Goal: Task Accomplishment & Management: Complete application form

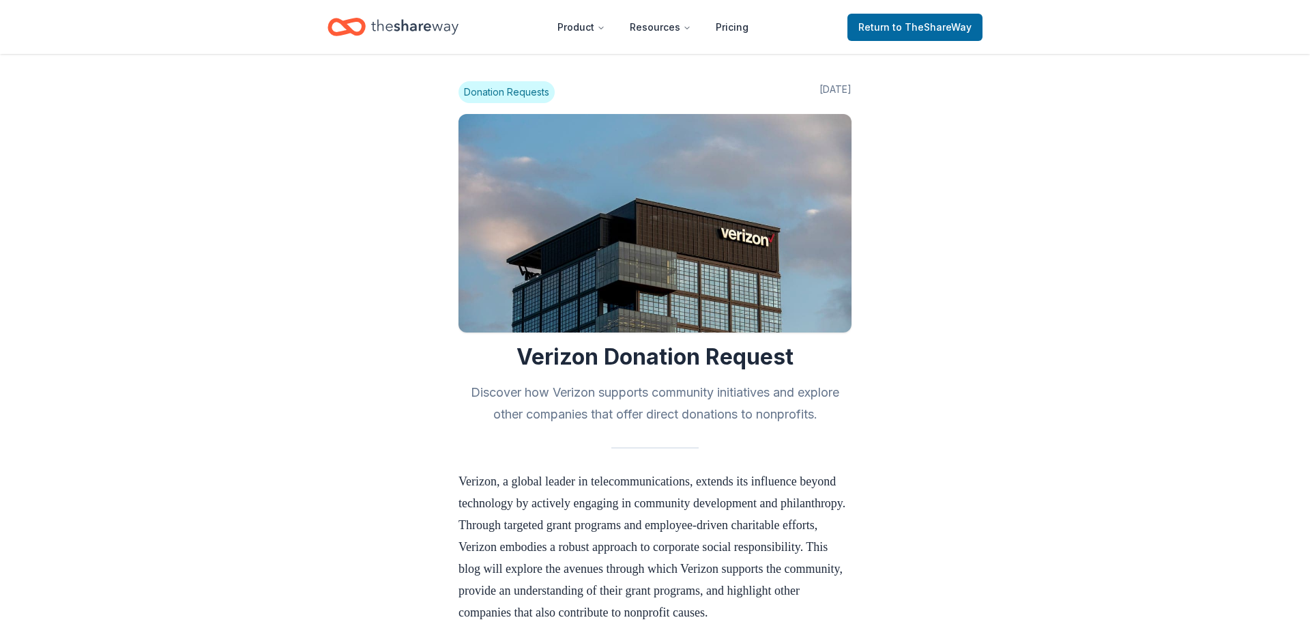
scroll to position [1406, 0]
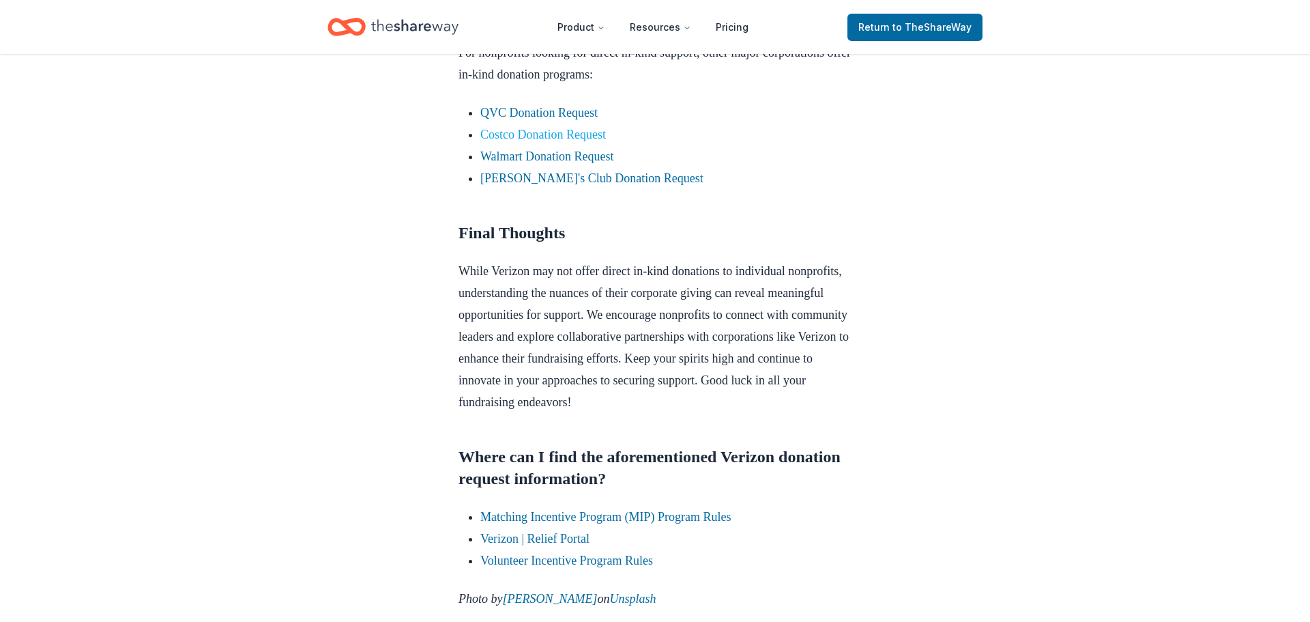
click at [600, 141] on link "Costco Donation Request" at bounding box center [543, 135] width 126 height 14
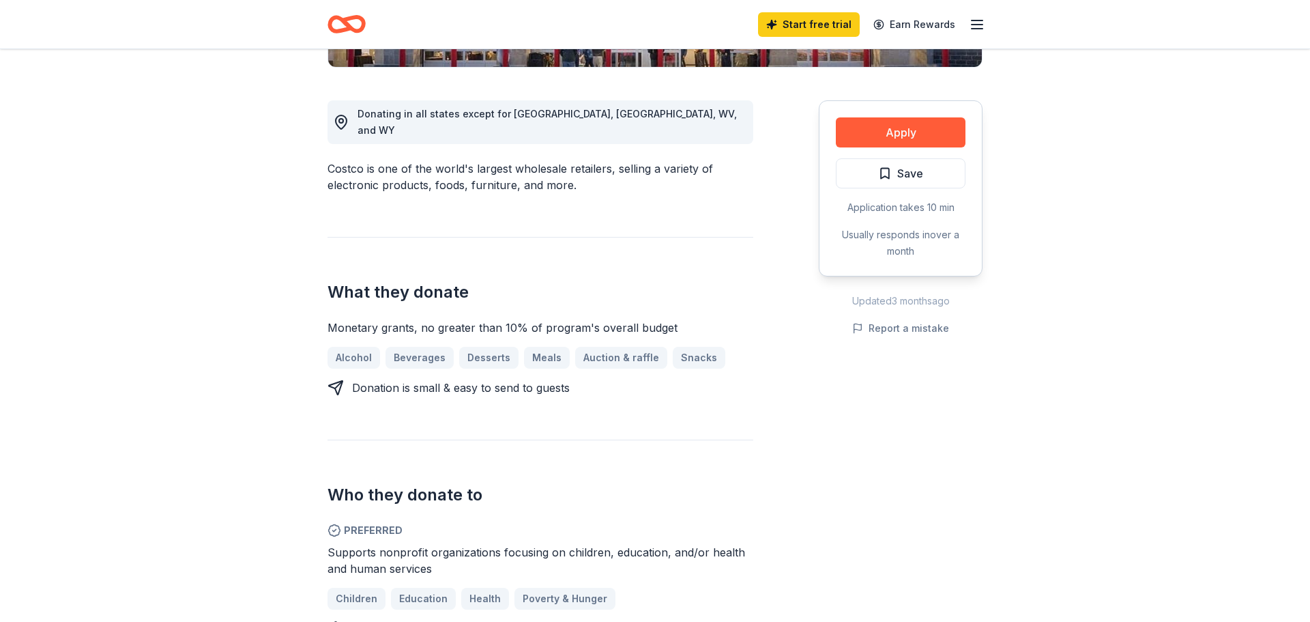
scroll to position [355, 0]
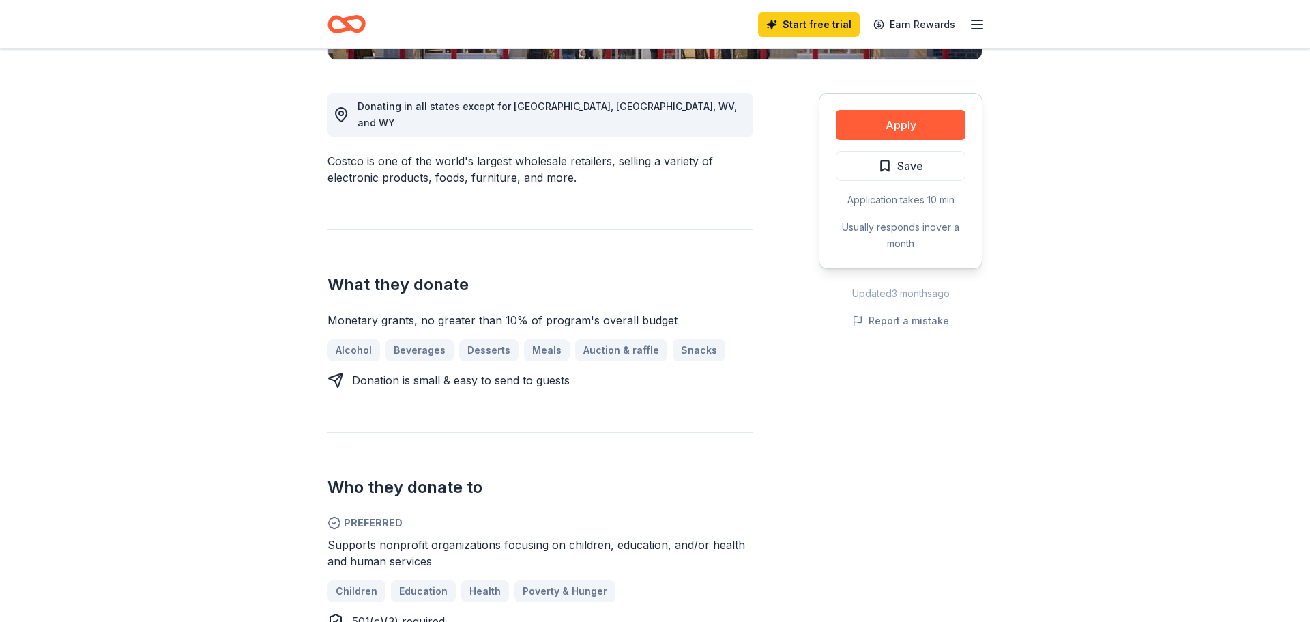
click at [588, 432] on div "Who they donate to Preferred Supports nonprofit organizations focusing on child…" at bounding box center [541, 530] width 426 height 197
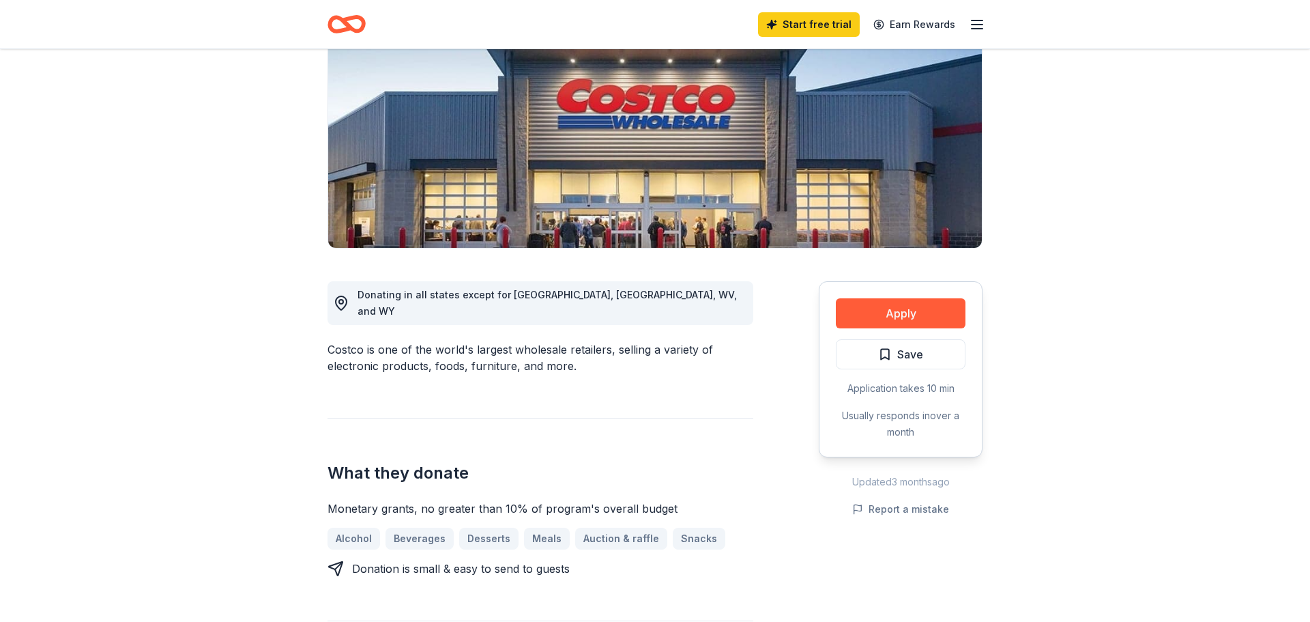
scroll to position [164, 0]
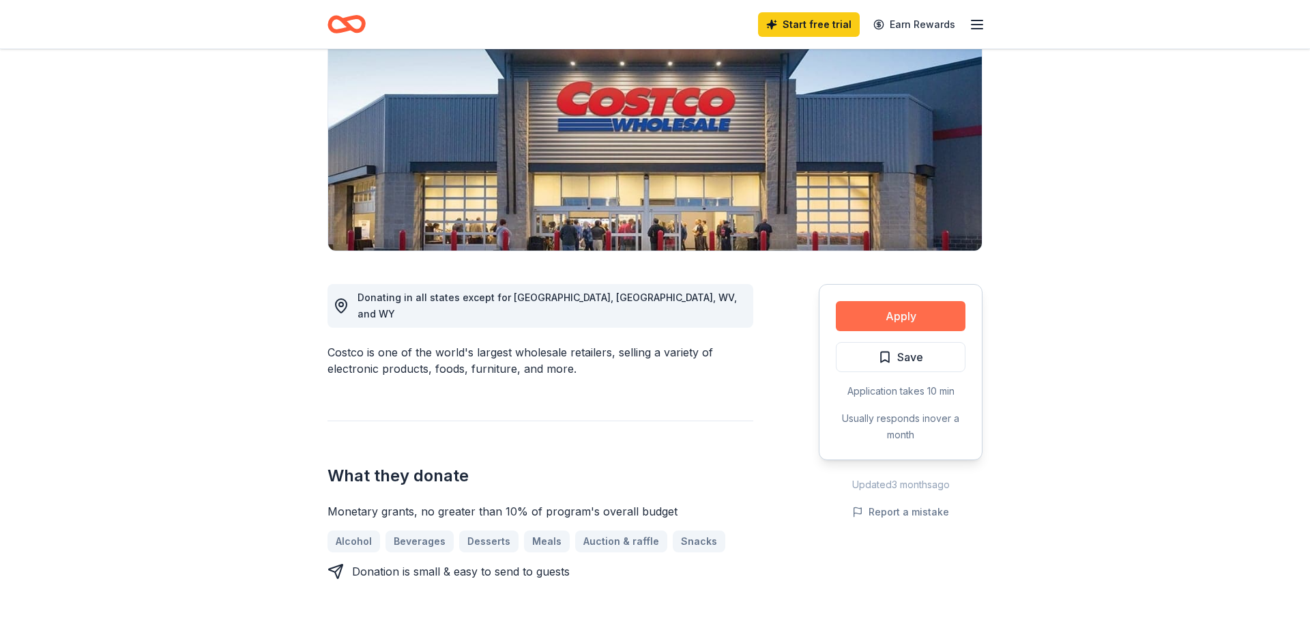
click at [906, 327] on button "Apply" at bounding box center [901, 316] width 130 height 30
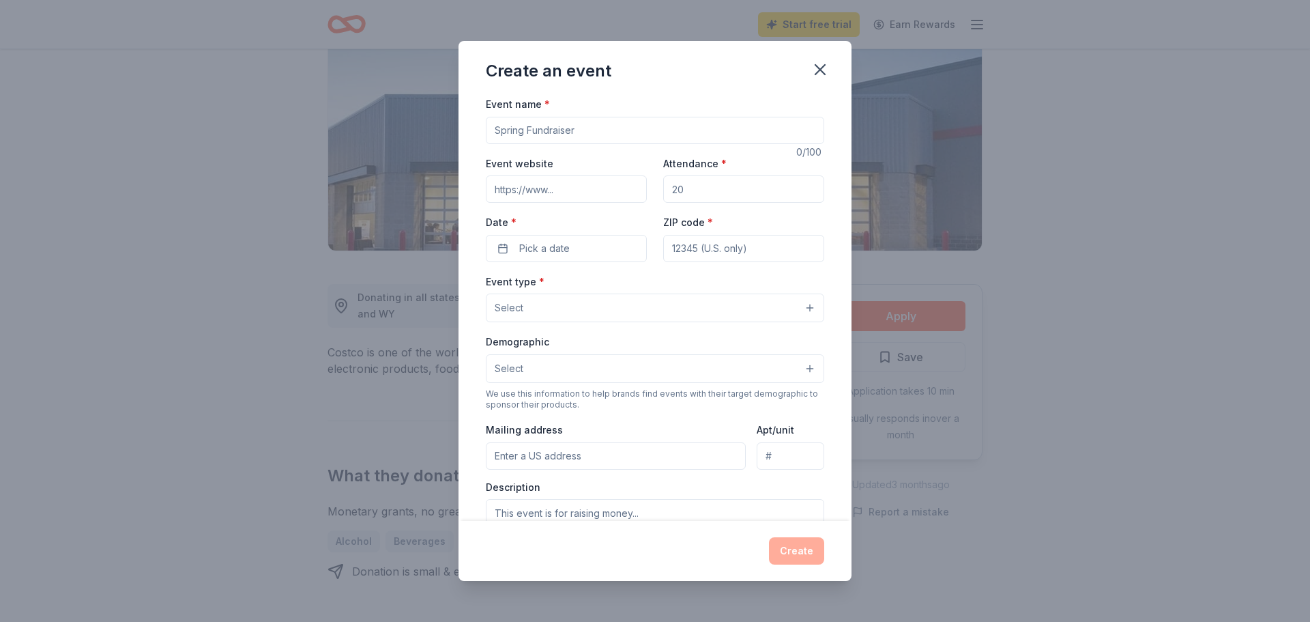
click at [622, 122] on input "Event name *" at bounding box center [655, 130] width 338 height 27
type input "Waldwick High School Grad Ball 2026"
click at [729, 190] on input "Attendance *" at bounding box center [743, 188] width 161 height 27
type input "100"
click at [600, 245] on button "Pick a date" at bounding box center [566, 248] width 161 height 27
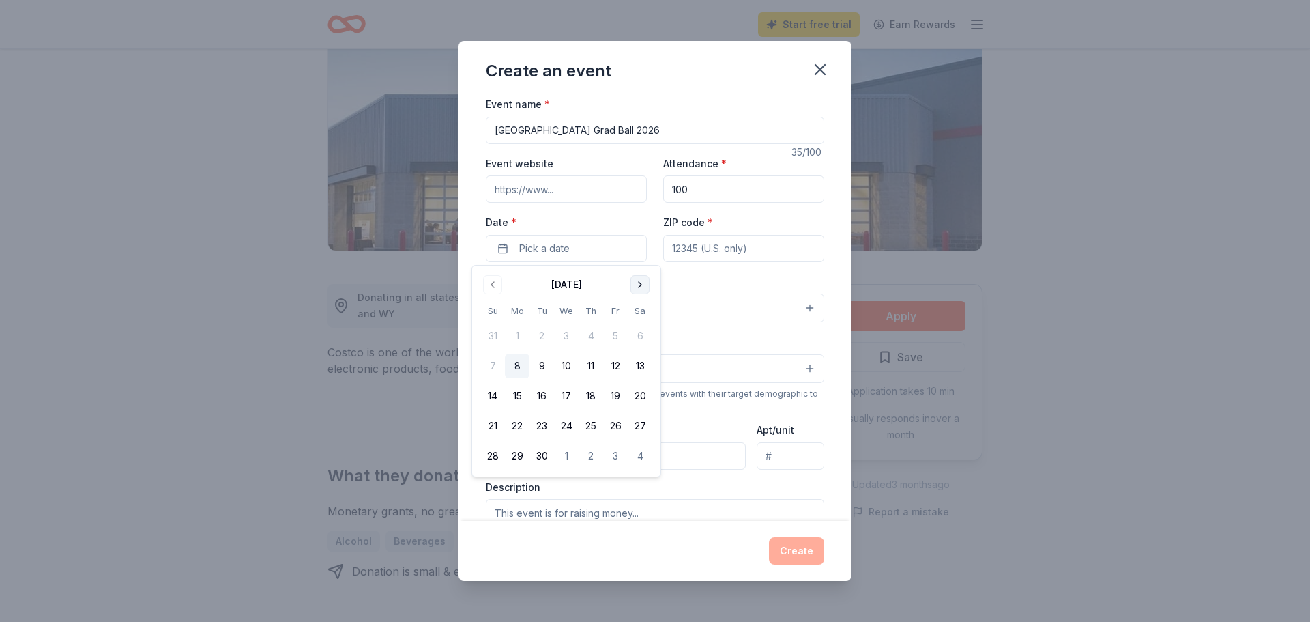
click at [641, 291] on button "Go to next month" at bounding box center [639, 284] width 19 height 19
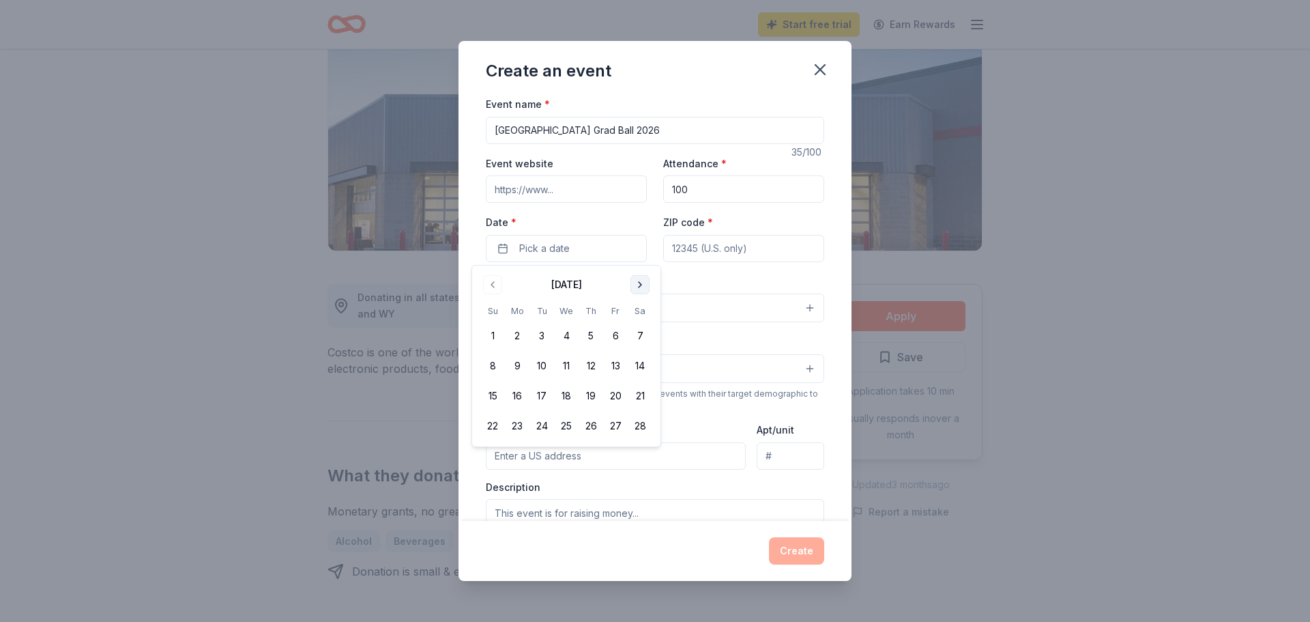
click at [641, 291] on button "Go to next month" at bounding box center [639, 284] width 19 height 19
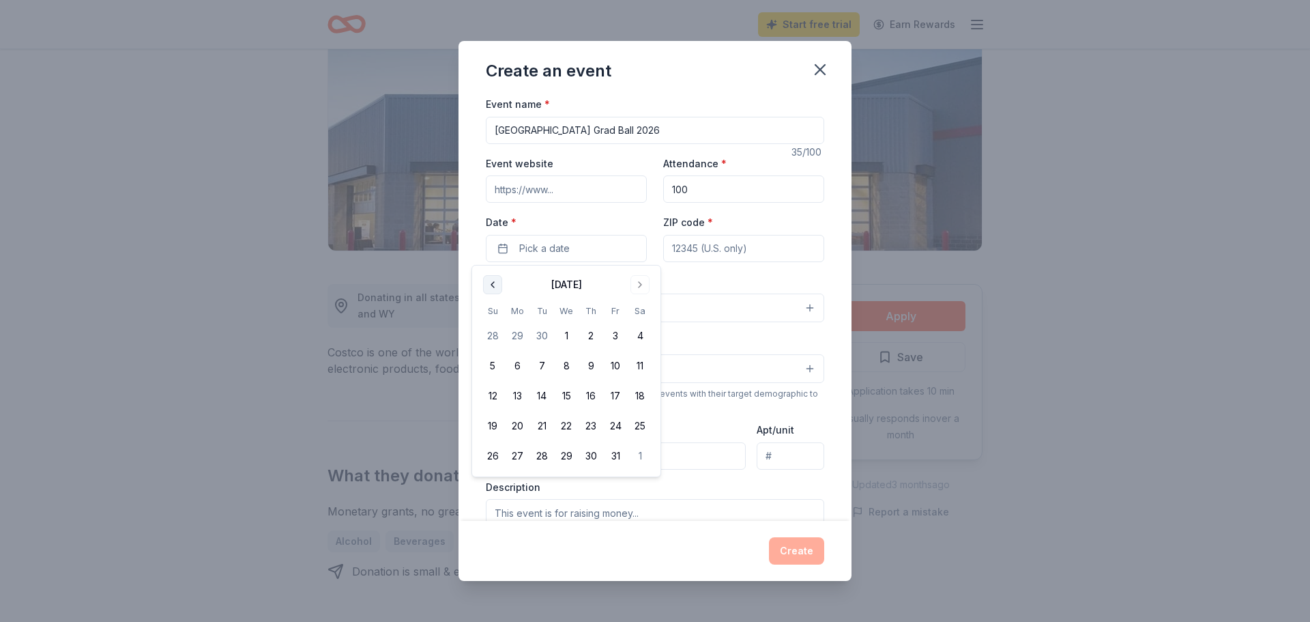
click at [491, 284] on button "Go to previous month" at bounding box center [492, 284] width 19 height 19
click at [594, 395] on button "18" at bounding box center [591, 395] width 25 height 25
click at [782, 244] on input "ZIP code *" at bounding box center [743, 248] width 161 height 27
type input "07463"
click at [596, 310] on button "Select" at bounding box center [655, 307] width 338 height 29
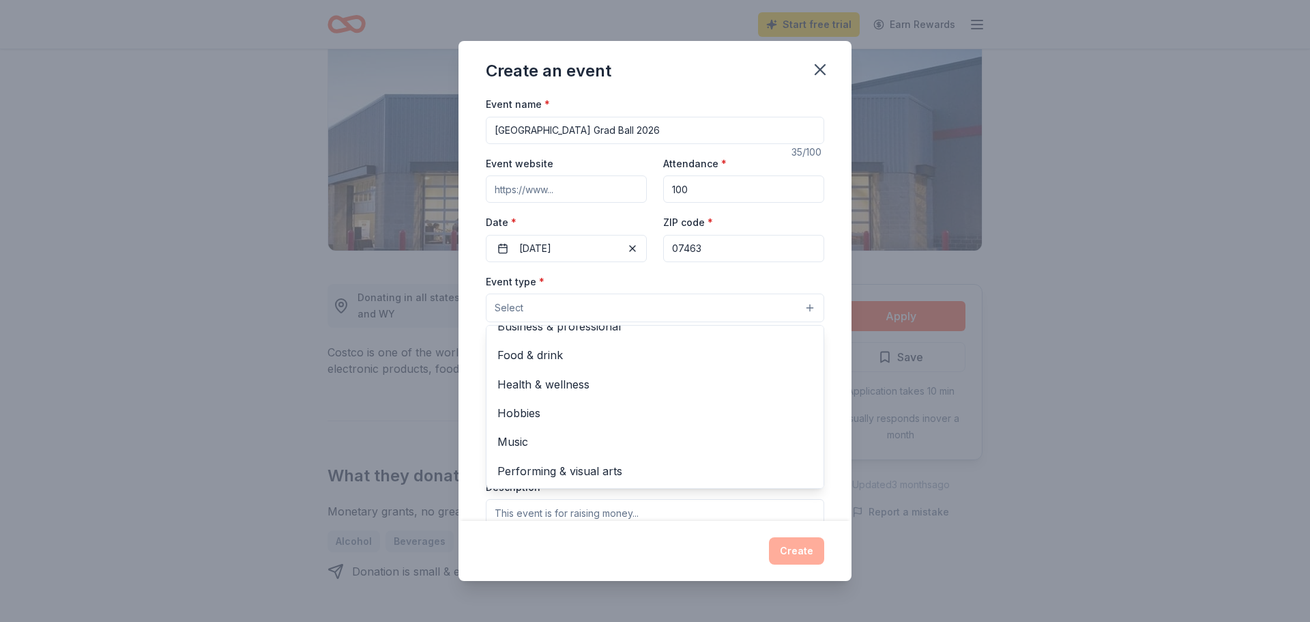
scroll to position [0, 0]
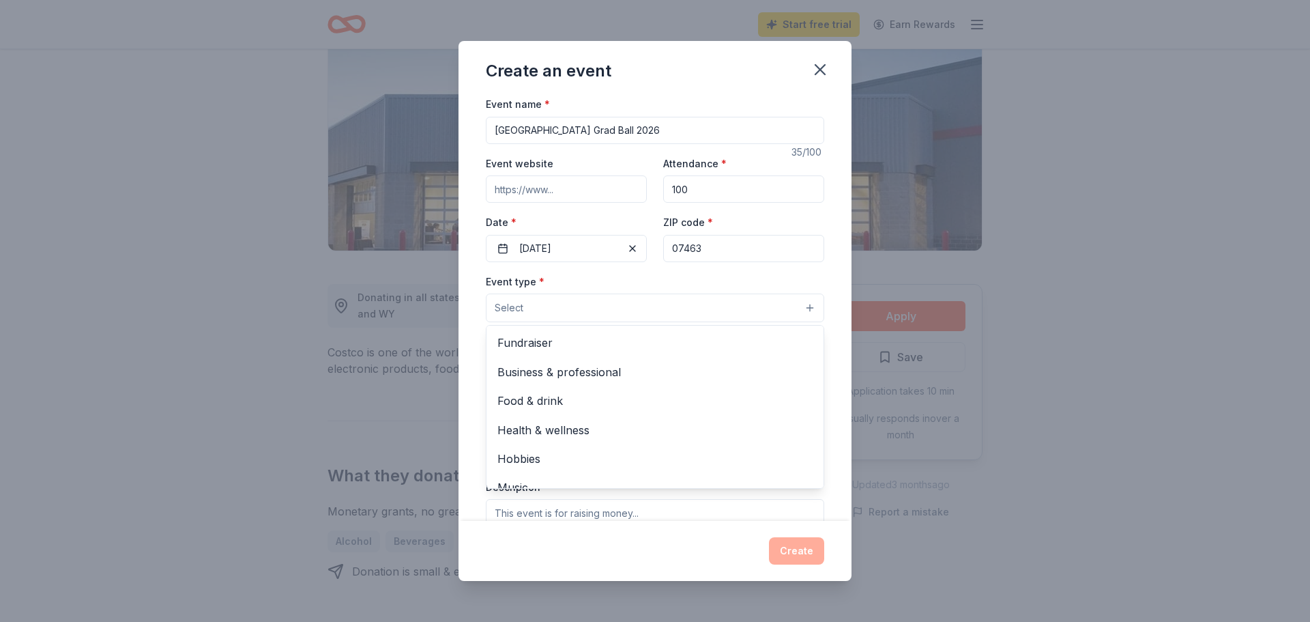
click at [682, 130] on div "Event name * Waldwick High School Grad Ball 2026 35 /100 Event website Attendan…" at bounding box center [655, 411] width 338 height 630
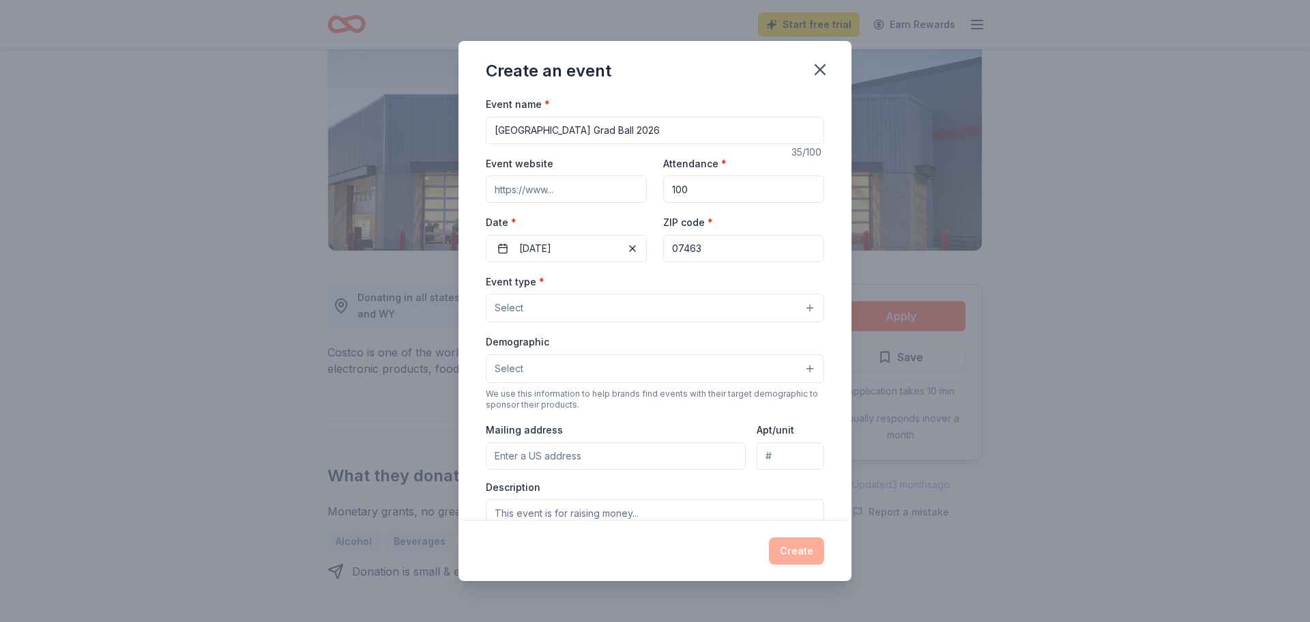
click at [669, 130] on input "Waldwick High School Grad Ball 2026" at bounding box center [655, 130] width 338 height 27
type input "Waldwick High School Fashion Show 2026"
click at [733, 312] on button "Select" at bounding box center [655, 307] width 338 height 29
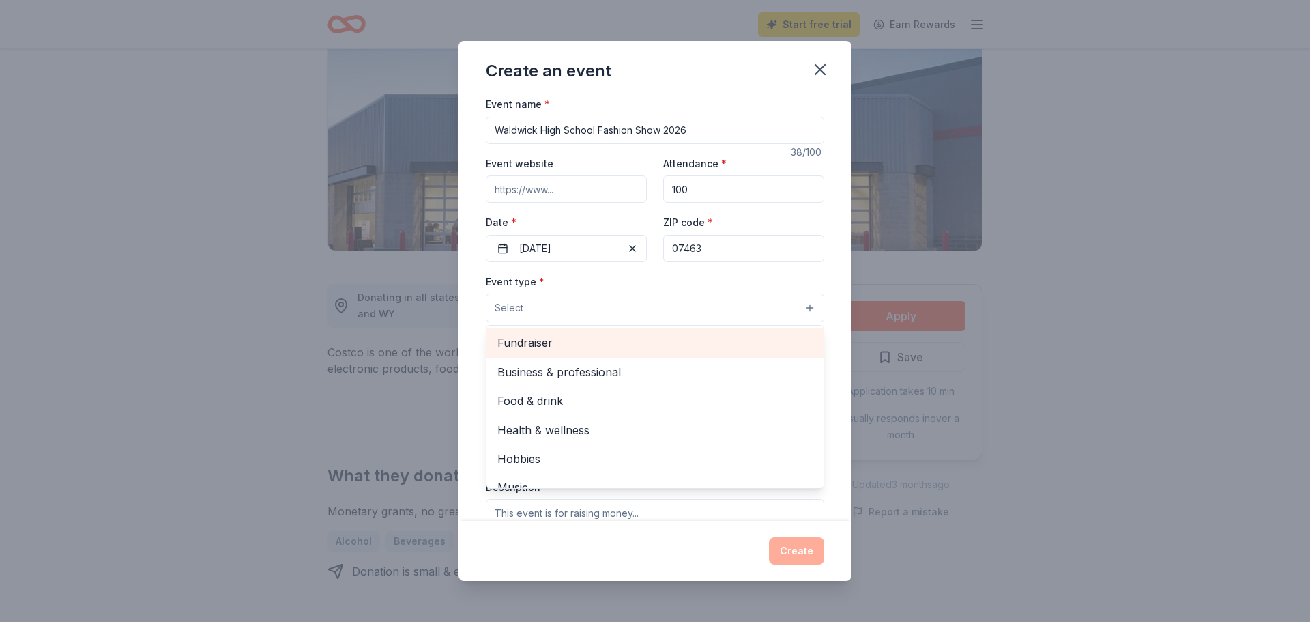
click at [557, 344] on span "Fundraiser" at bounding box center [654, 343] width 315 height 18
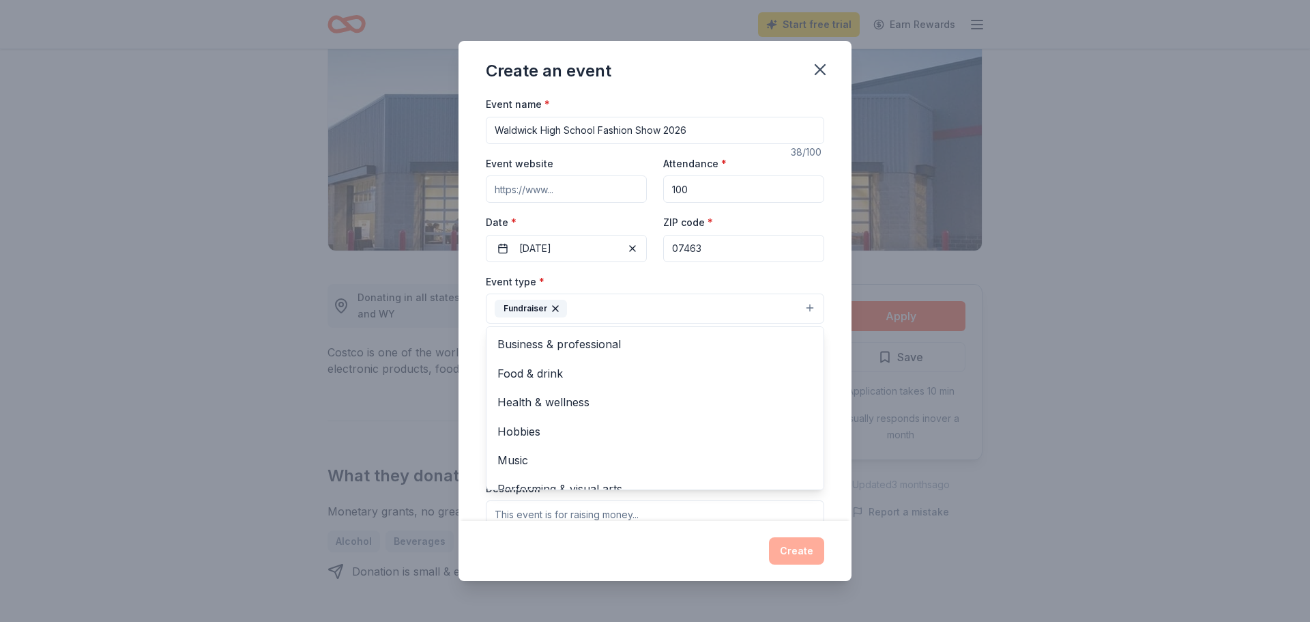
click at [845, 263] on div "Event name * Waldwick High School Fashion Show 2026 38 /100 Event website Atten…" at bounding box center [655, 308] width 393 height 425
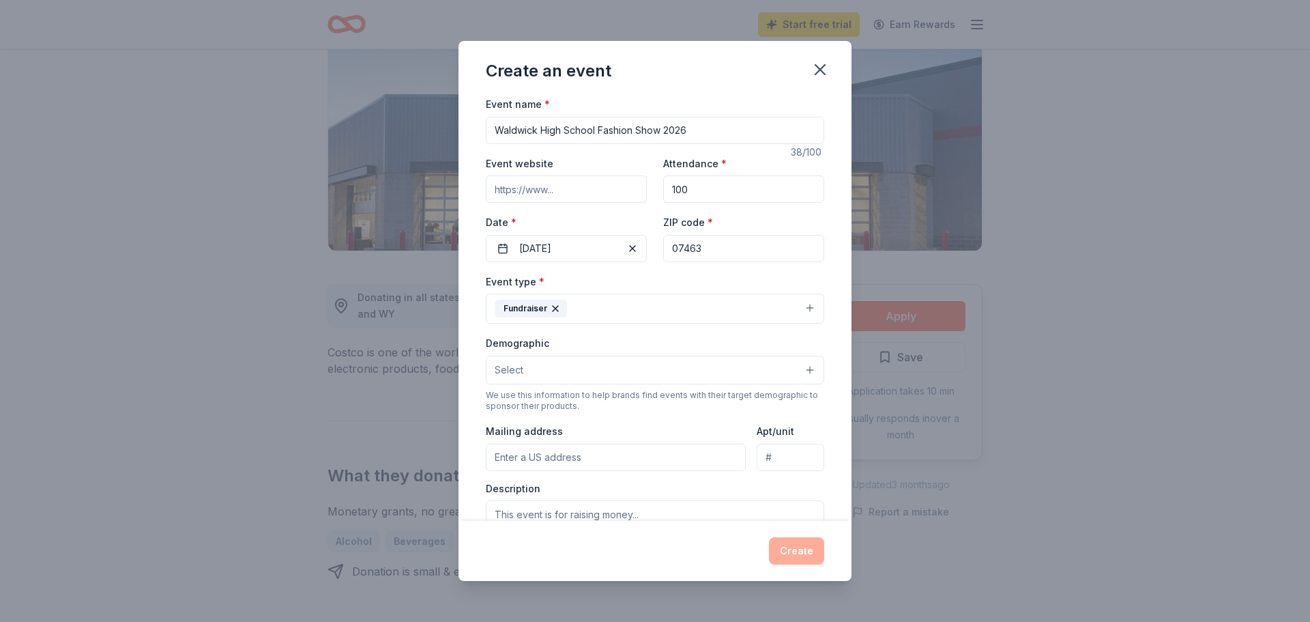
click at [678, 377] on button "Select" at bounding box center [655, 370] width 338 height 29
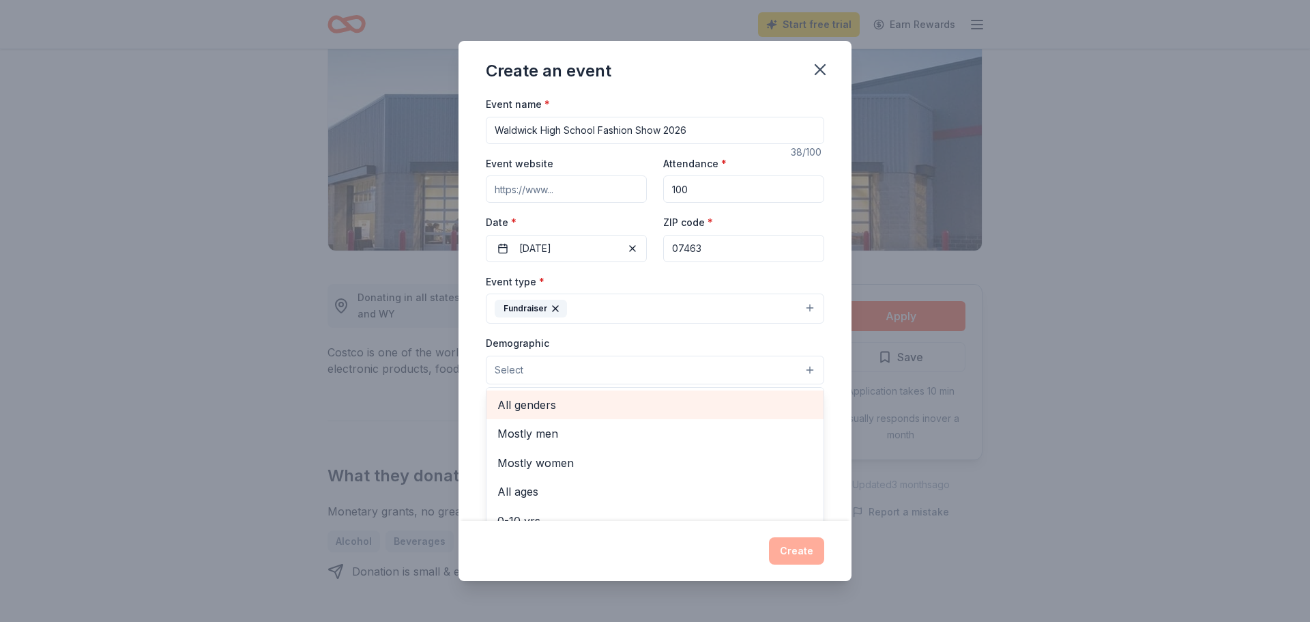
click at [547, 414] on div "All genders" at bounding box center [655, 404] width 337 height 29
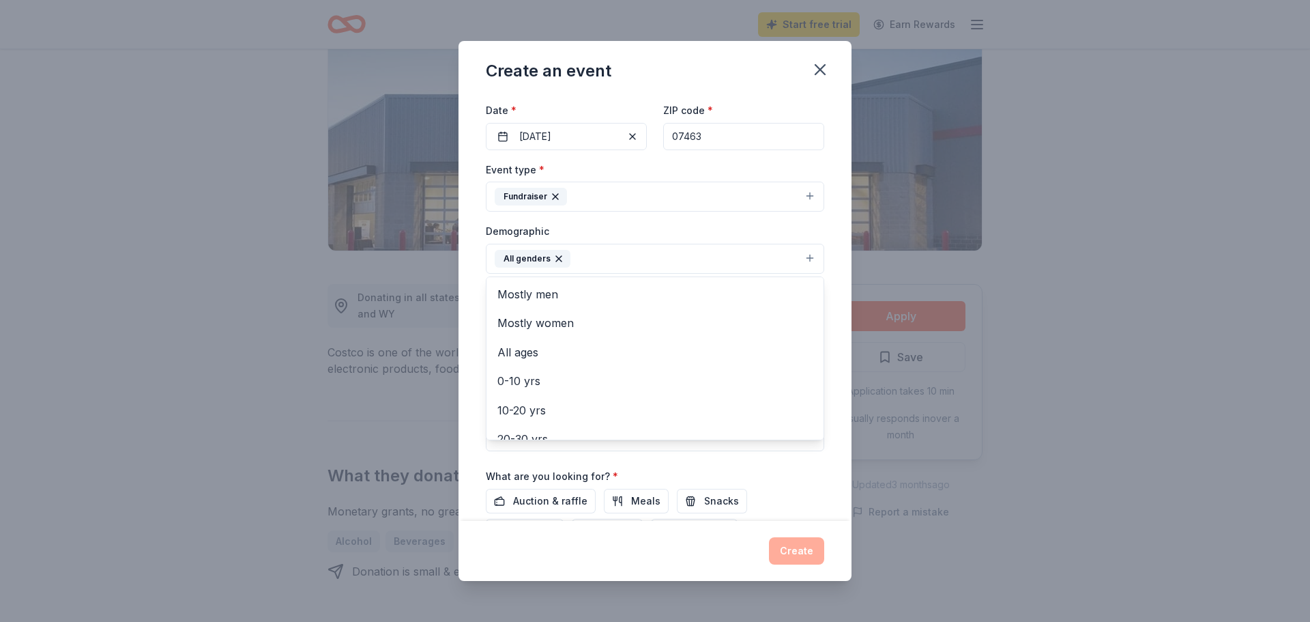
scroll to position [115, 0]
click at [839, 422] on div "Event name * Waldwick High School Fashion Show 2026 38 /100 Event website Atten…" at bounding box center [655, 308] width 393 height 425
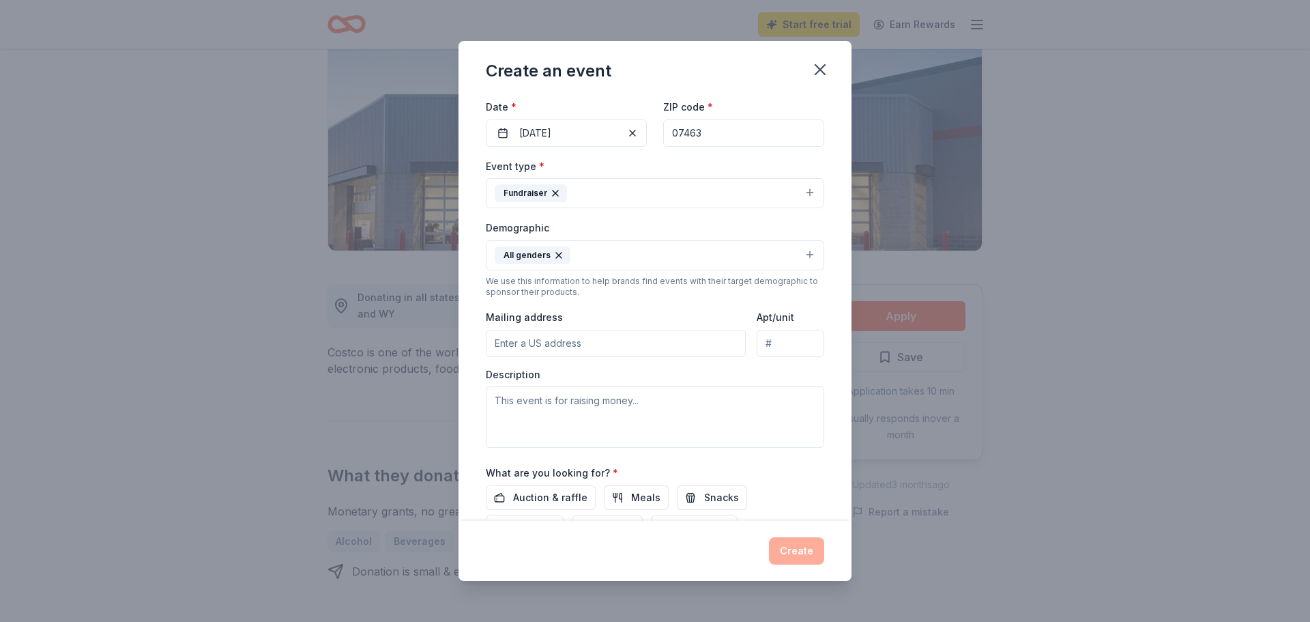
click at [812, 255] on button "All genders" at bounding box center [655, 255] width 338 height 30
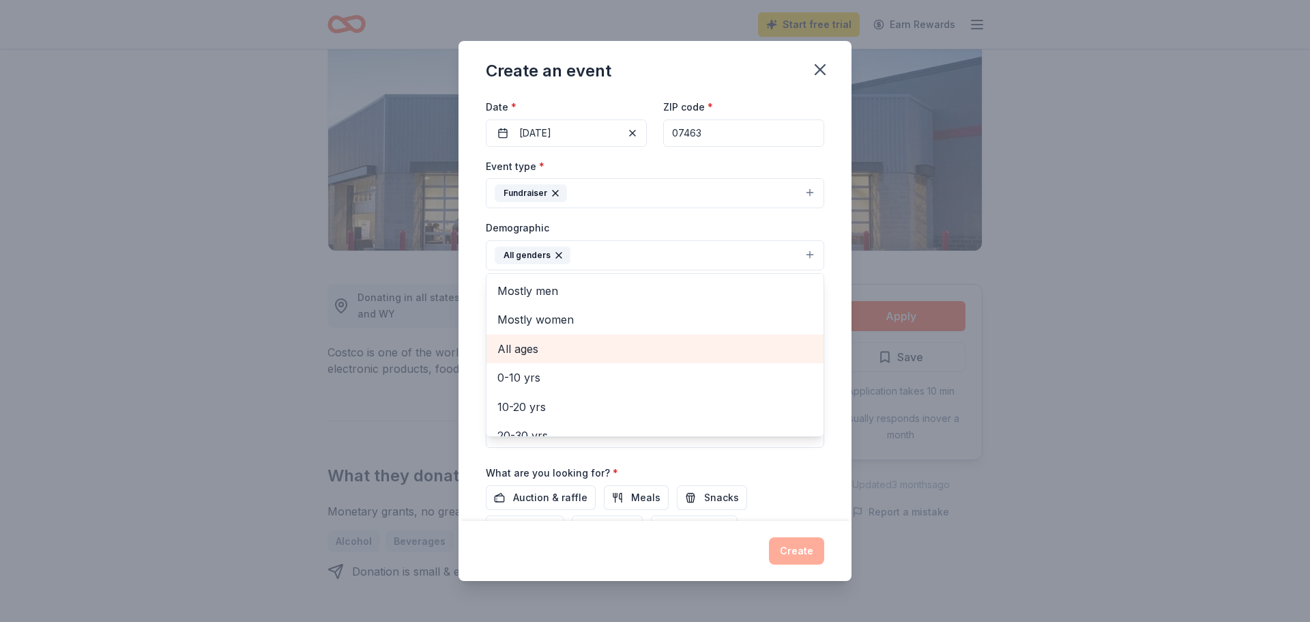
click at [536, 353] on span "All ages" at bounding box center [654, 349] width 315 height 18
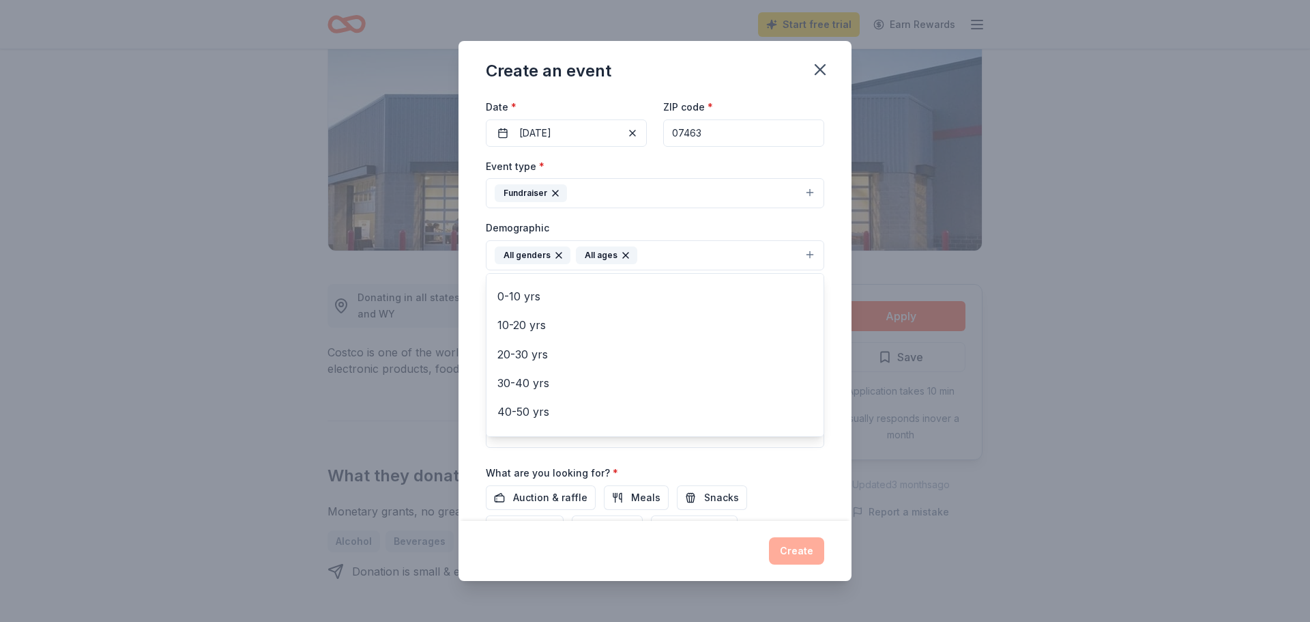
scroll to position [0, 0]
click at [841, 497] on div "Event name * Waldwick High School Fashion Show 2026 38 /100 Event website Atten…" at bounding box center [655, 308] width 393 height 425
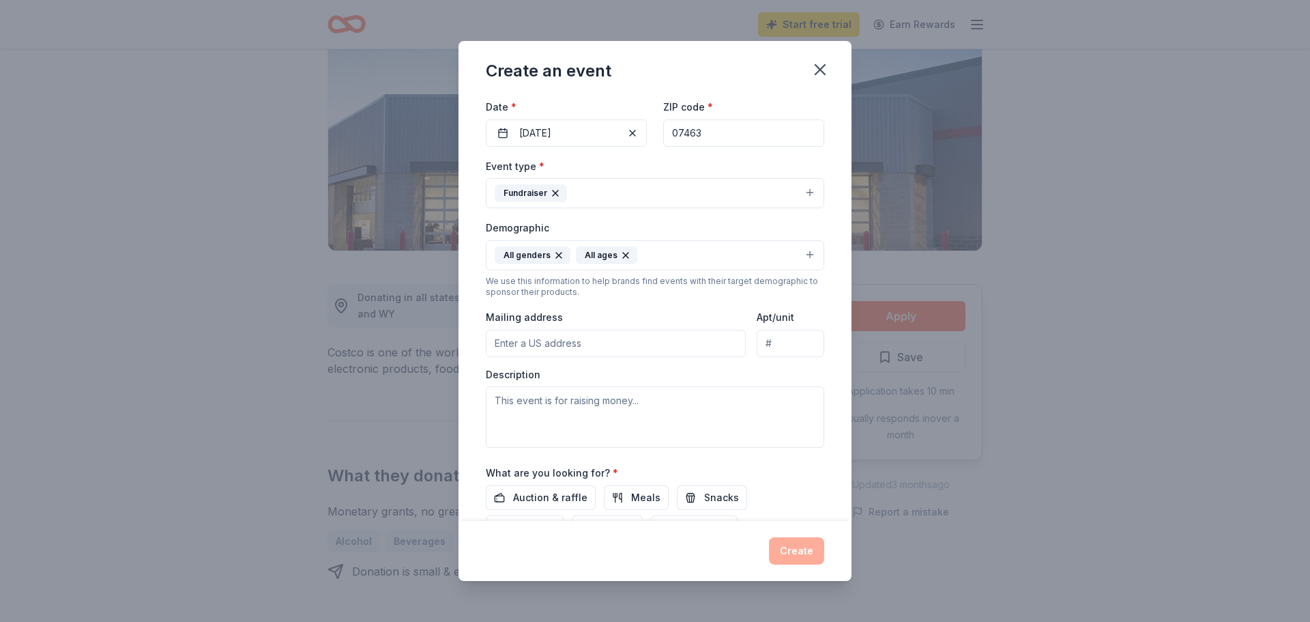
click at [569, 343] on input "Mailing address" at bounding box center [616, 343] width 260 height 27
type input "137 Dora Avenue, Waldwick, NJ, 07463"
click at [573, 404] on textarea at bounding box center [655, 416] width 338 height 61
click at [533, 496] on span "Auction & raffle" at bounding box center [550, 497] width 74 height 16
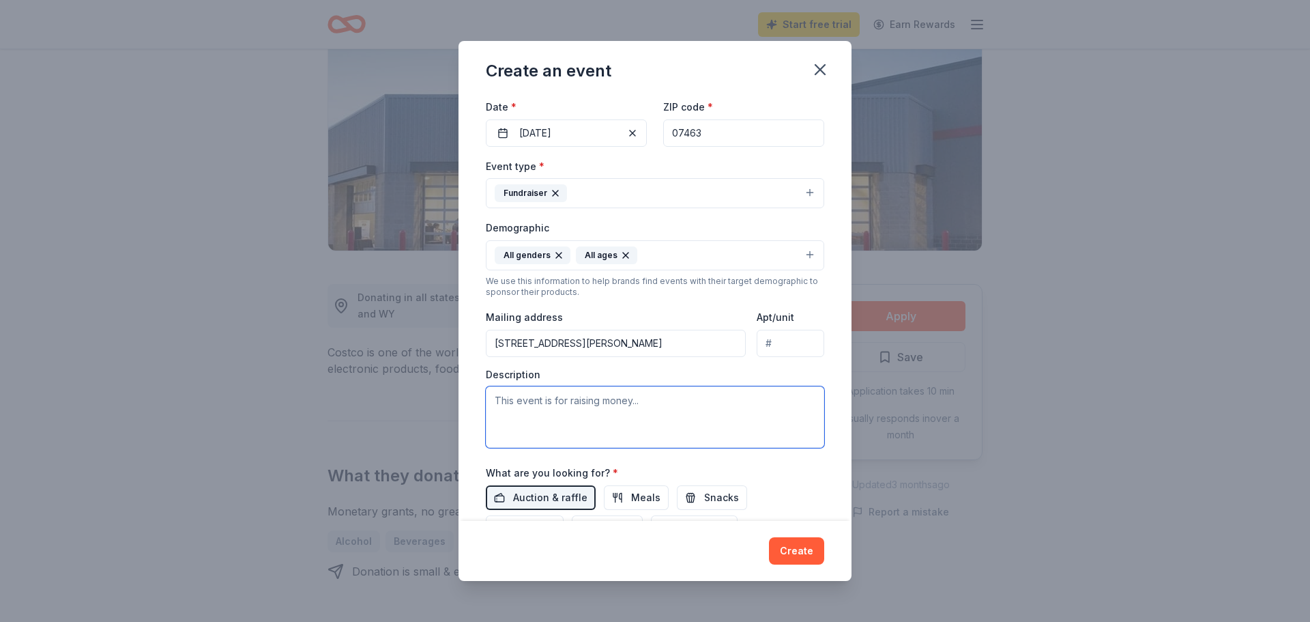
click at [523, 409] on textarea at bounding box center [655, 416] width 338 height 61
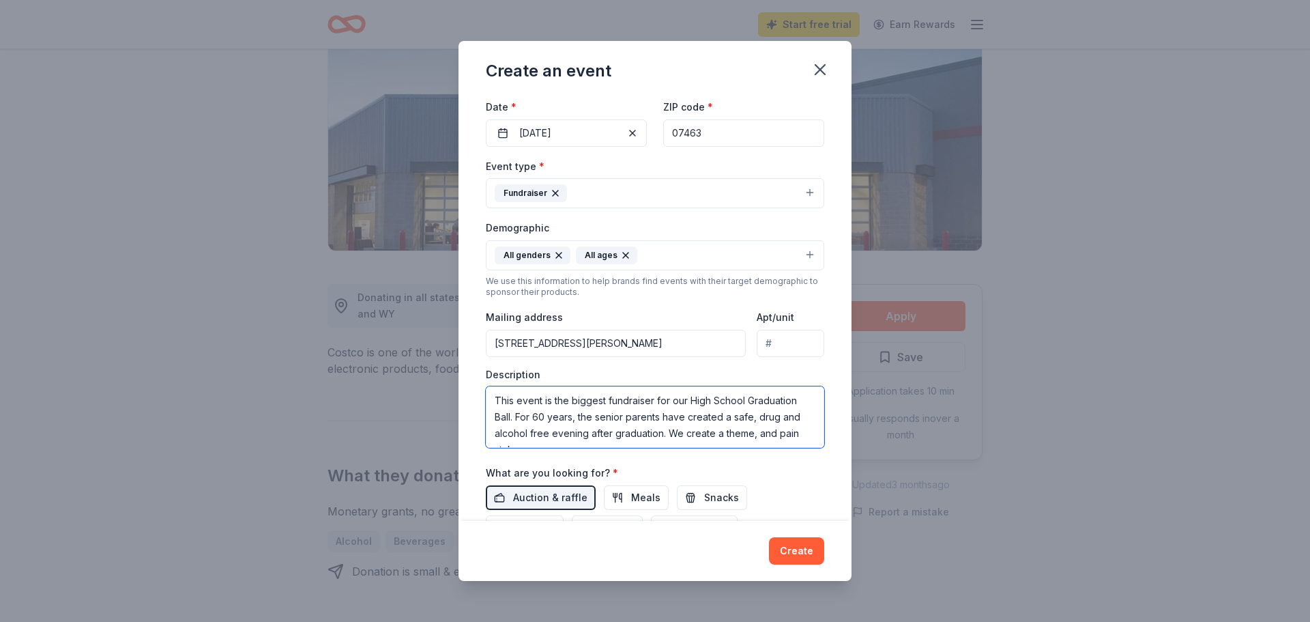
scroll to position [9, 0]
click at [794, 427] on textarea "This event is the biggest fundraiser for our High School Graduation Ball. For 6…" at bounding box center [655, 416] width 338 height 61
click at [593, 444] on textarea "This event is the biggest fundraiser for our High School Graduation Ball. For 6…" at bounding box center [655, 416] width 338 height 61
click at [585, 411] on textarea "This event is the biggest fundraiser for our High School Graduation Ball. For 6…" at bounding box center [655, 416] width 338 height 61
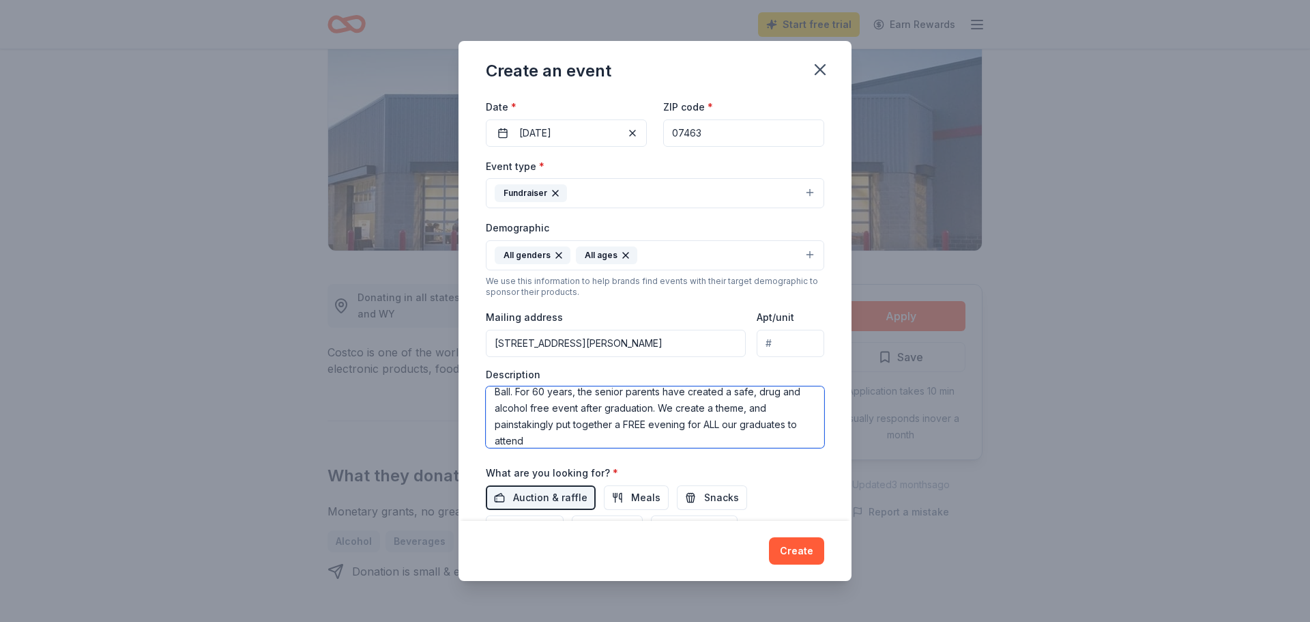
click at [564, 439] on textarea "This event is the biggest fundraiser for our High School Graduation Ball. For 6…" at bounding box center [655, 416] width 338 height 61
click at [794, 424] on textarea "This event is the biggest fundraiser for our High School Graduation Ball. For 6…" at bounding box center [655, 416] width 338 height 61
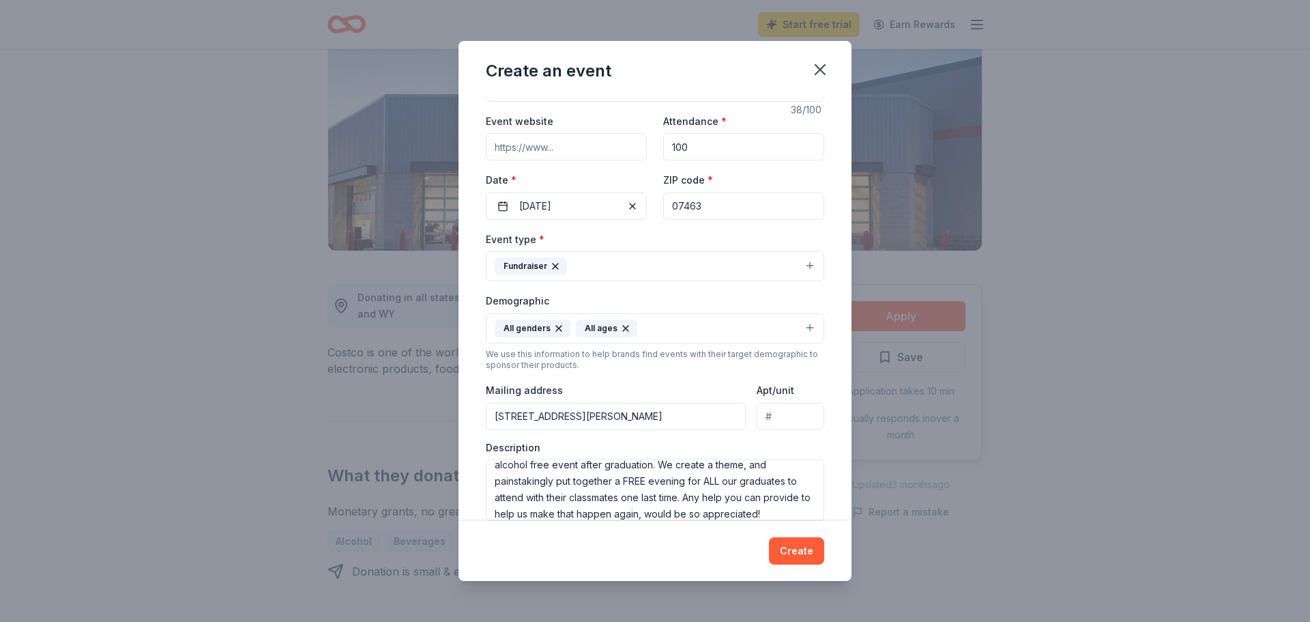
scroll to position [0, 0]
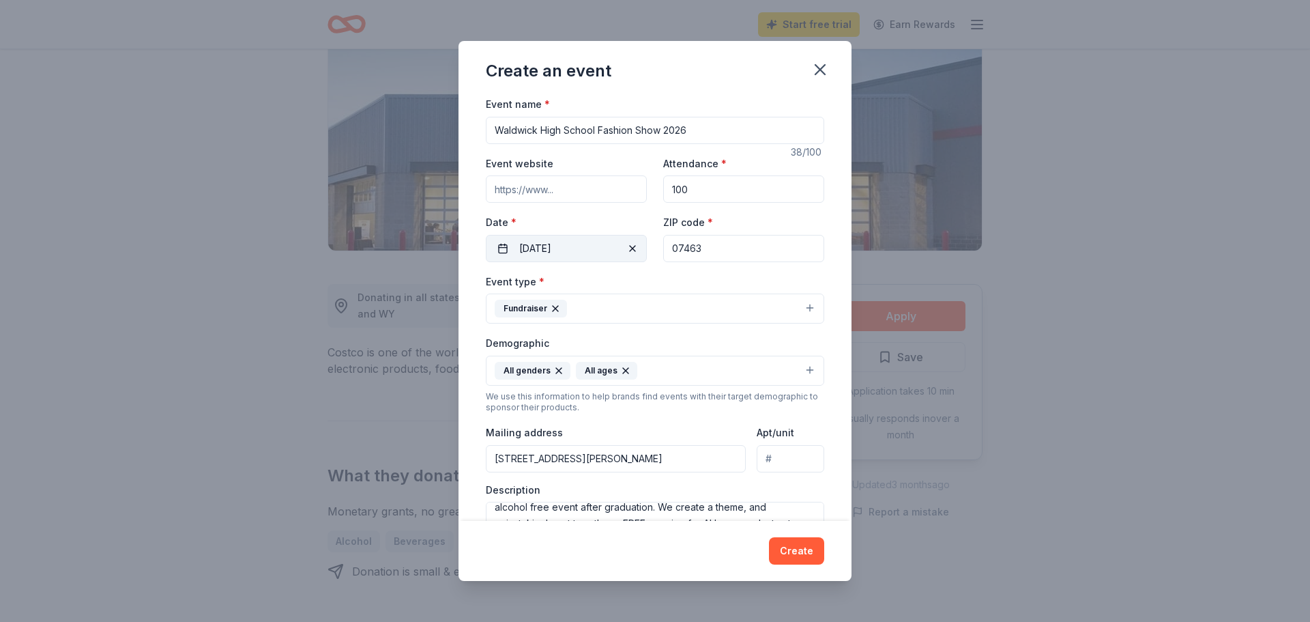
click at [633, 248] on span "button" at bounding box center [632, 248] width 16 height 16
click at [503, 252] on button "Pick a date" at bounding box center [566, 248] width 161 height 27
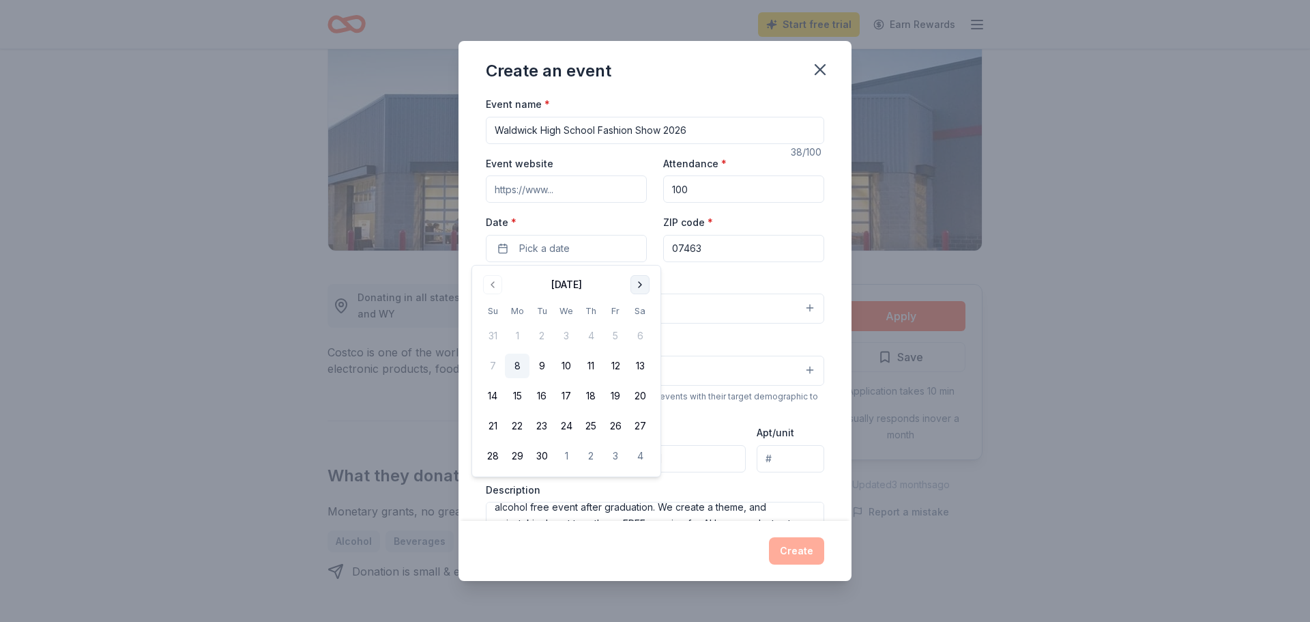
click at [640, 285] on button "Go to next month" at bounding box center [639, 284] width 19 height 19
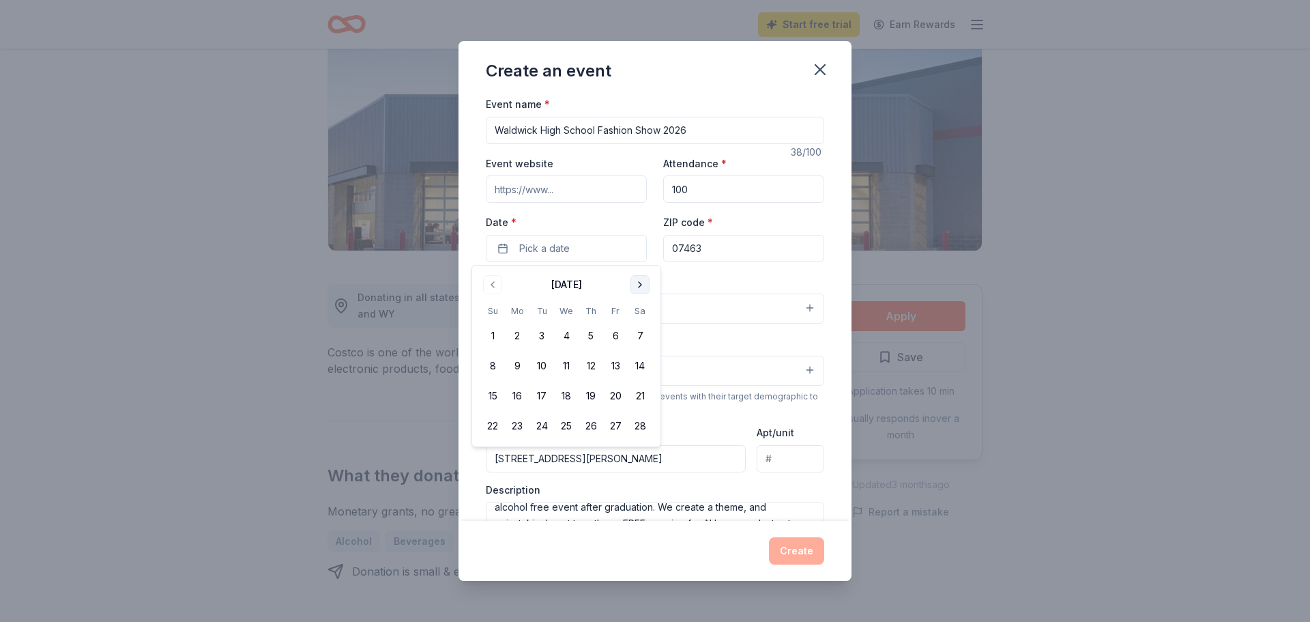
click at [640, 285] on button "Go to next month" at bounding box center [639, 284] width 19 height 19
click at [591, 362] on button "12" at bounding box center [591, 365] width 25 height 25
click at [697, 186] on input "100" at bounding box center [743, 188] width 161 height 27
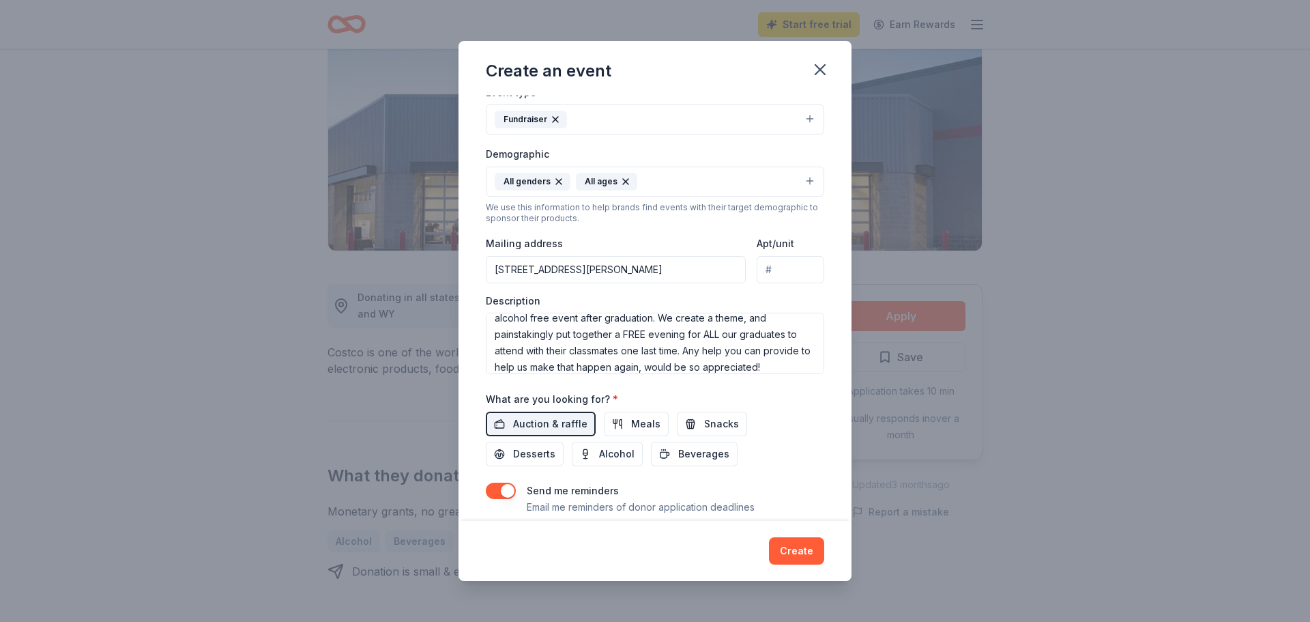
scroll to position [230, 0]
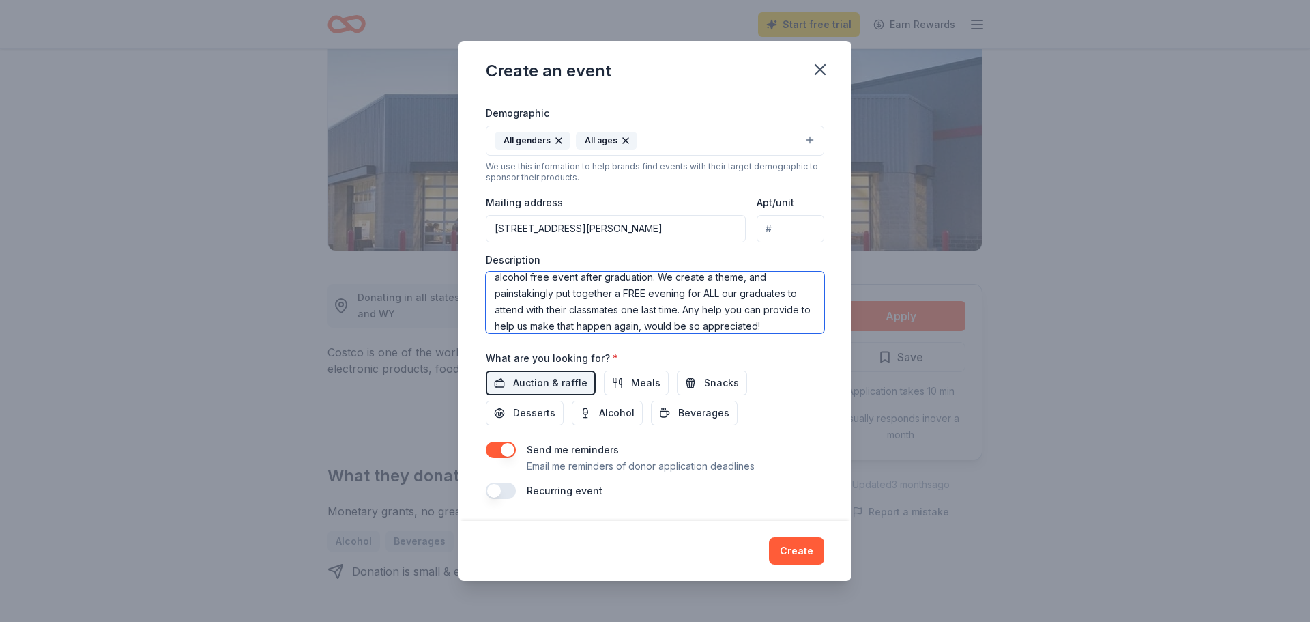
click at [819, 305] on textarea "This event is the biggest fundraiser for our High School Graduation Ball. For 6…" at bounding box center [655, 302] width 338 height 61
click at [543, 280] on textarea "This event is the biggest fundraiser for our High School Graduation Ball. For 6…" at bounding box center [655, 302] width 338 height 61
type textarea "The annual Fashion Show is the biggest fundraiser for our High School Graduatio…"
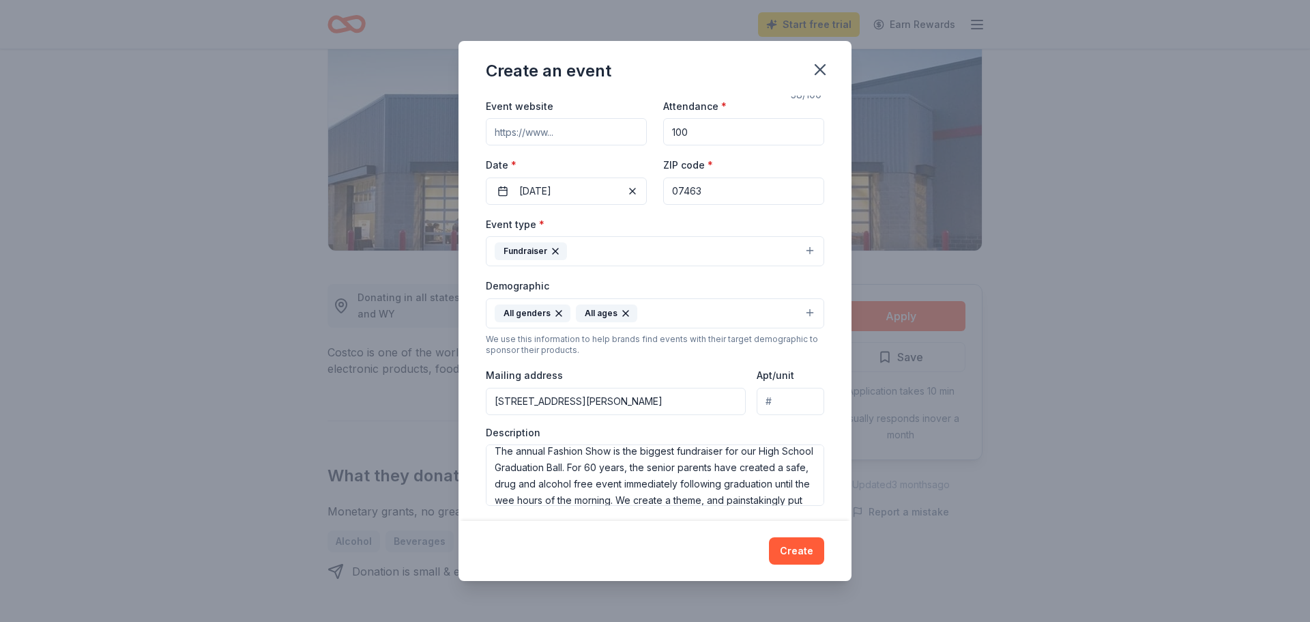
scroll to position [0, 0]
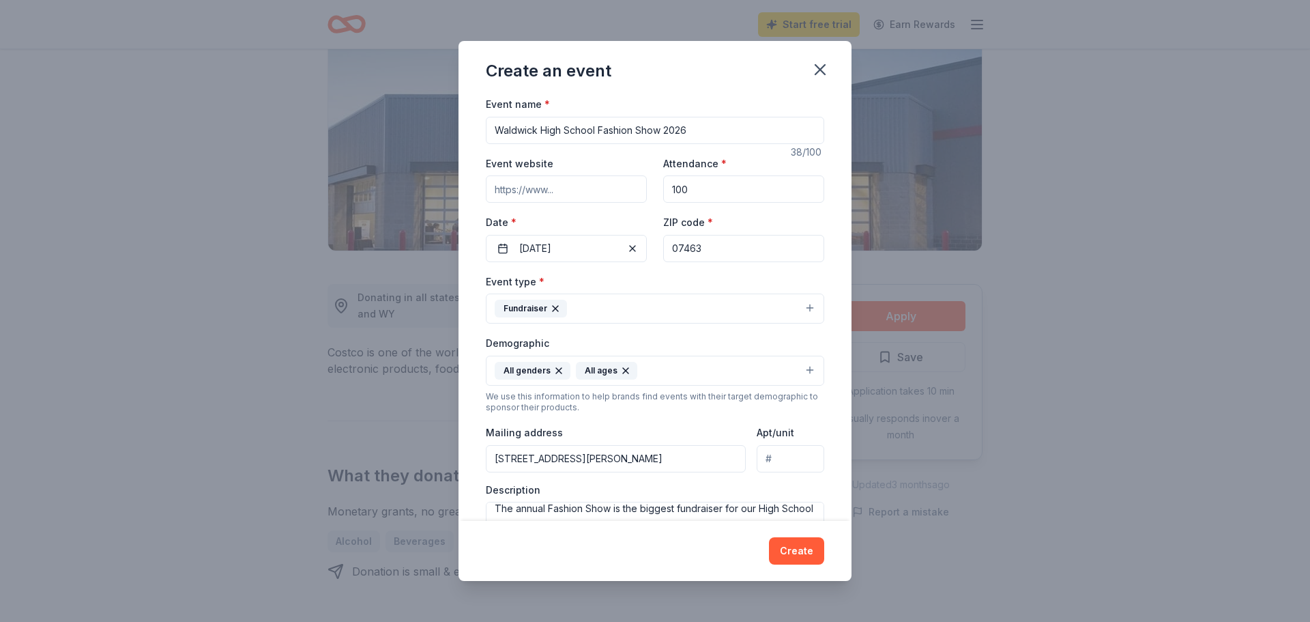
click at [710, 186] on input "100" at bounding box center [743, 188] width 161 height 27
type input "250"
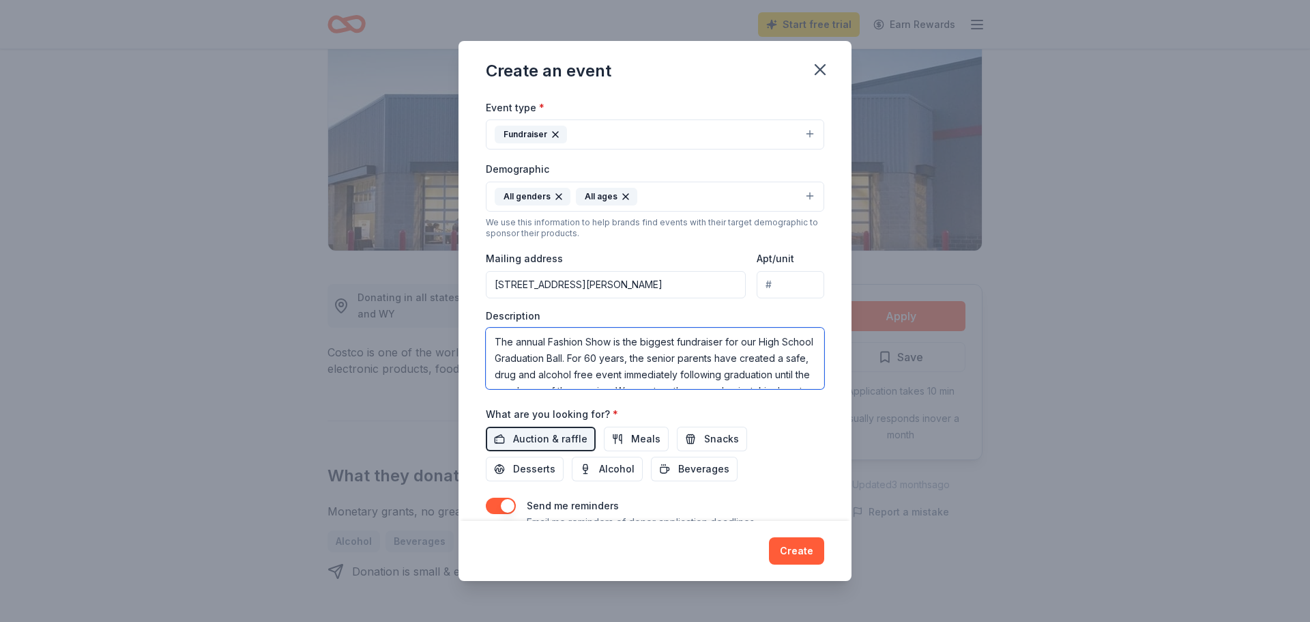
drag, startPoint x: 491, startPoint y: 332, endPoint x: 568, endPoint y: 360, distance: 81.2
click at [568, 360] on textarea "The annual Fashion Show is the biggest fundraiser for our High School Graduatio…" at bounding box center [655, 358] width 338 height 61
paste textarea "The annual Fashion Show is the biggest fundraiser for our High School Graduatio…"
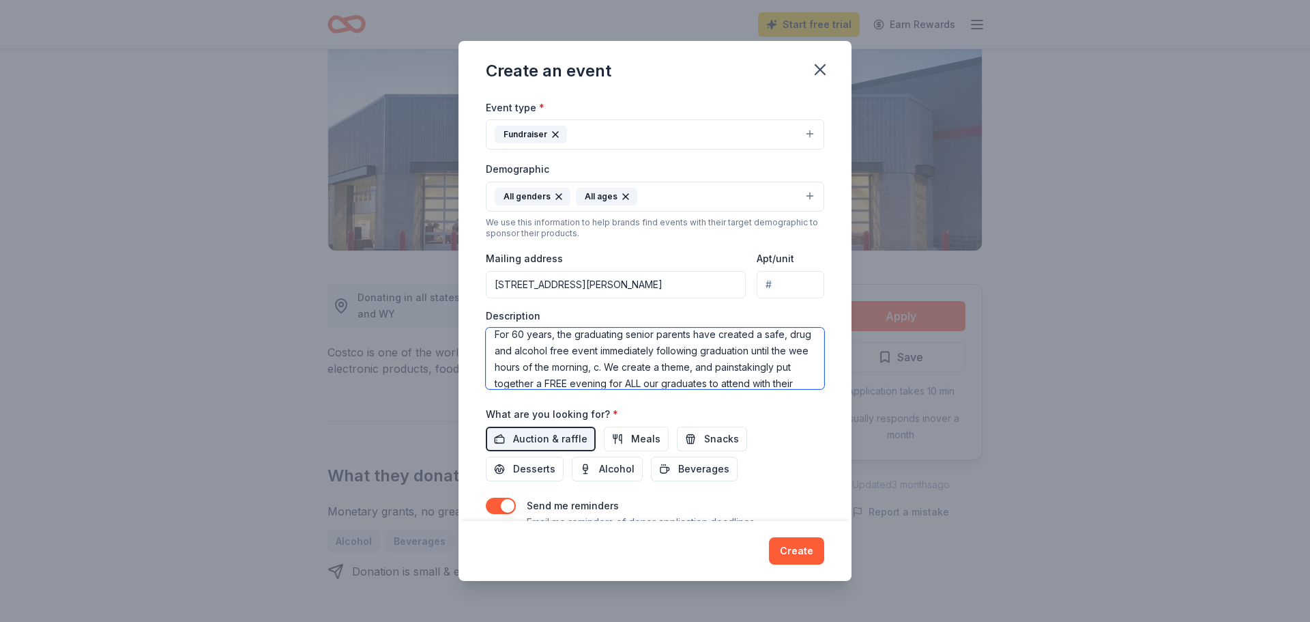
click at [693, 335] on textarea "For 60 years, the graduating senior parents have created a safe, drug and alcoh…" at bounding box center [655, 358] width 338 height 61
type textarea "For 60 years straight, the graduating senior parents in our town create a safe,…"
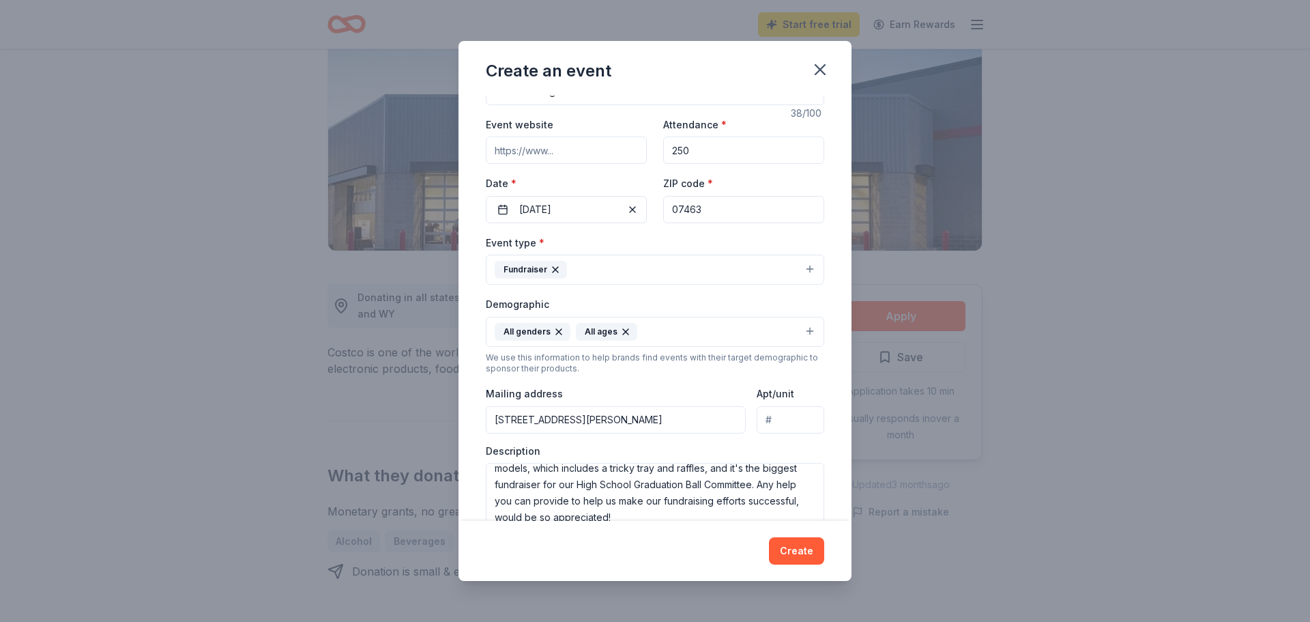
scroll to position [0, 0]
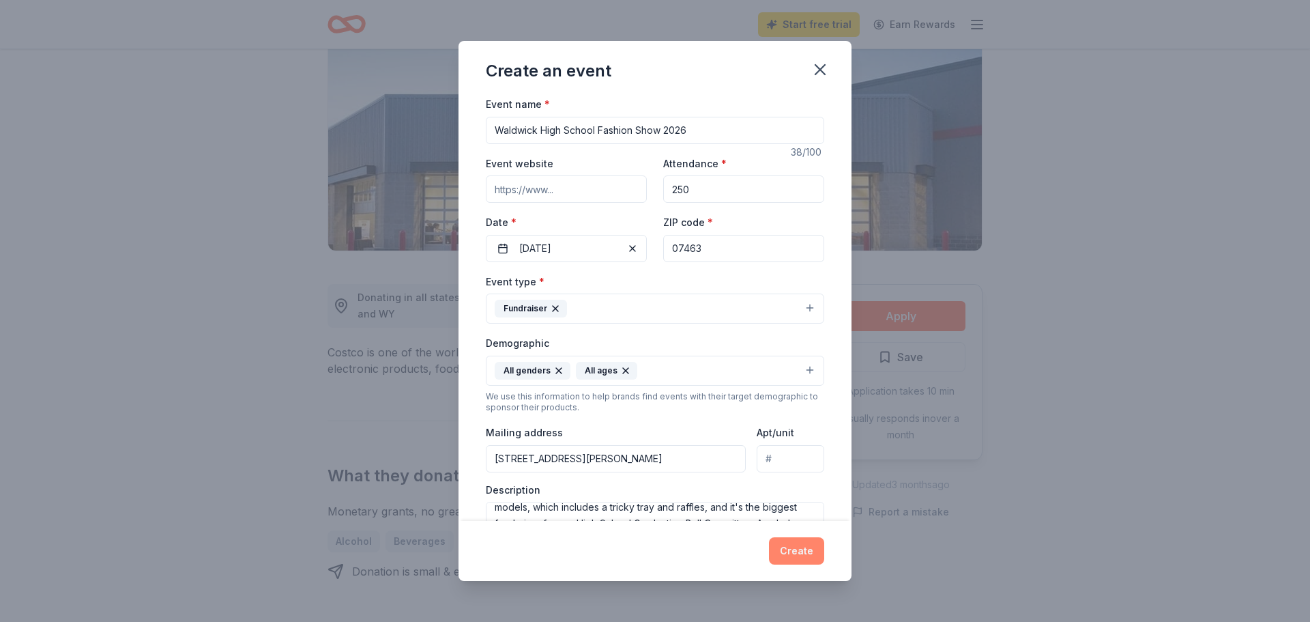
click at [790, 551] on button "Create" at bounding box center [796, 550] width 55 height 27
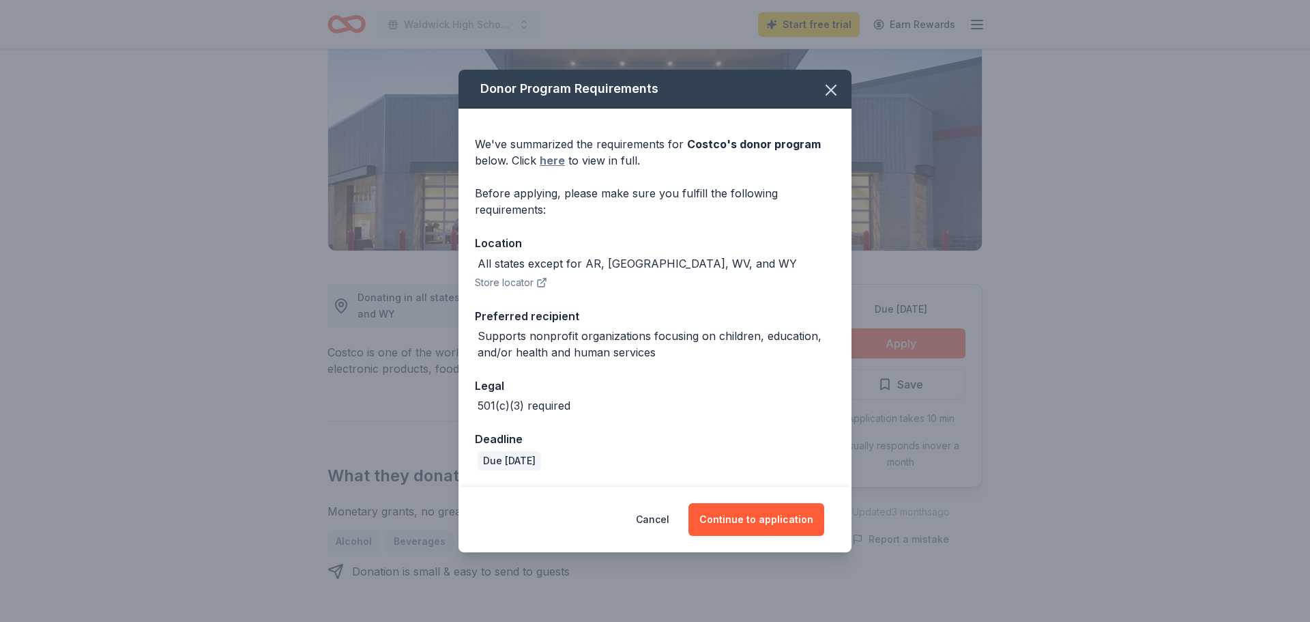
click at [555, 162] on link "here" at bounding box center [552, 160] width 25 height 16
click at [659, 520] on button "Cancel" at bounding box center [652, 519] width 33 height 33
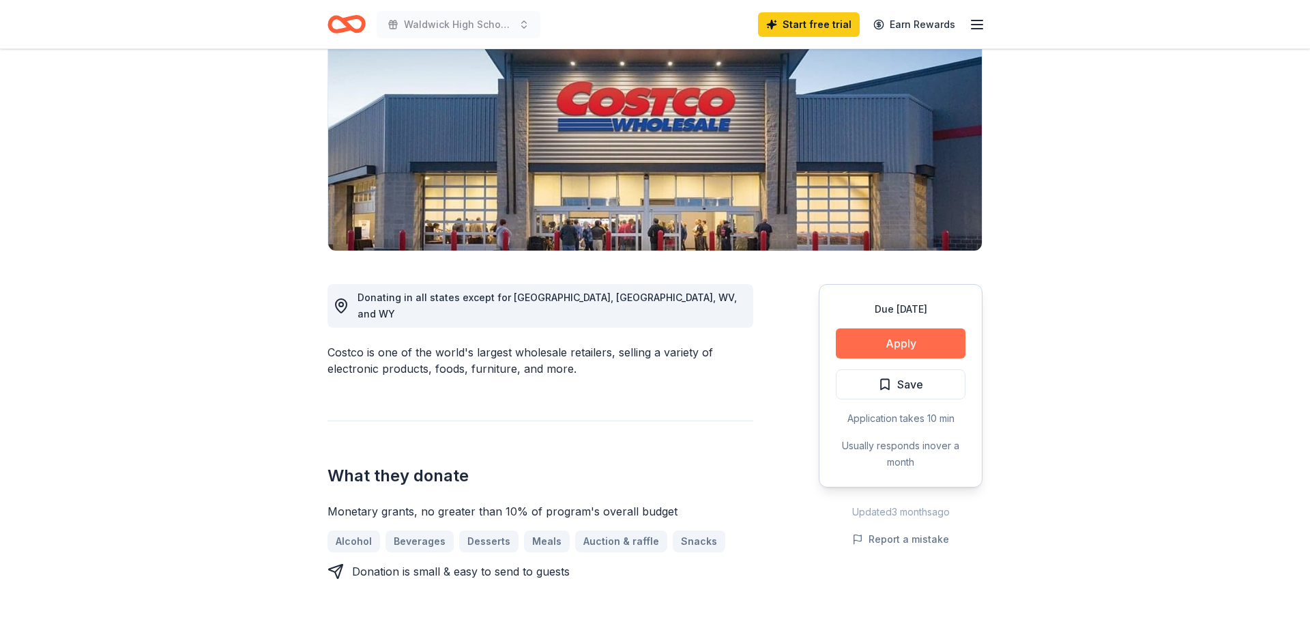
click at [906, 344] on button "Apply" at bounding box center [901, 343] width 130 height 30
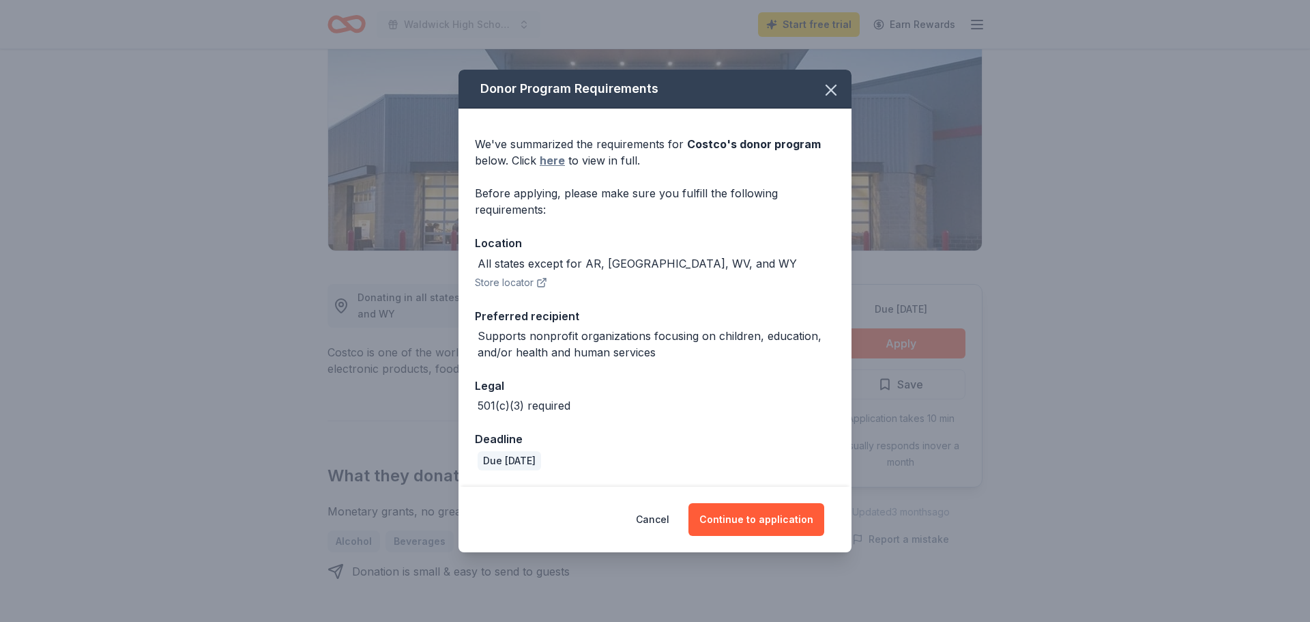
click at [553, 163] on link "here" at bounding box center [552, 160] width 25 height 16
click at [749, 523] on button "Continue to application" at bounding box center [756, 519] width 136 height 33
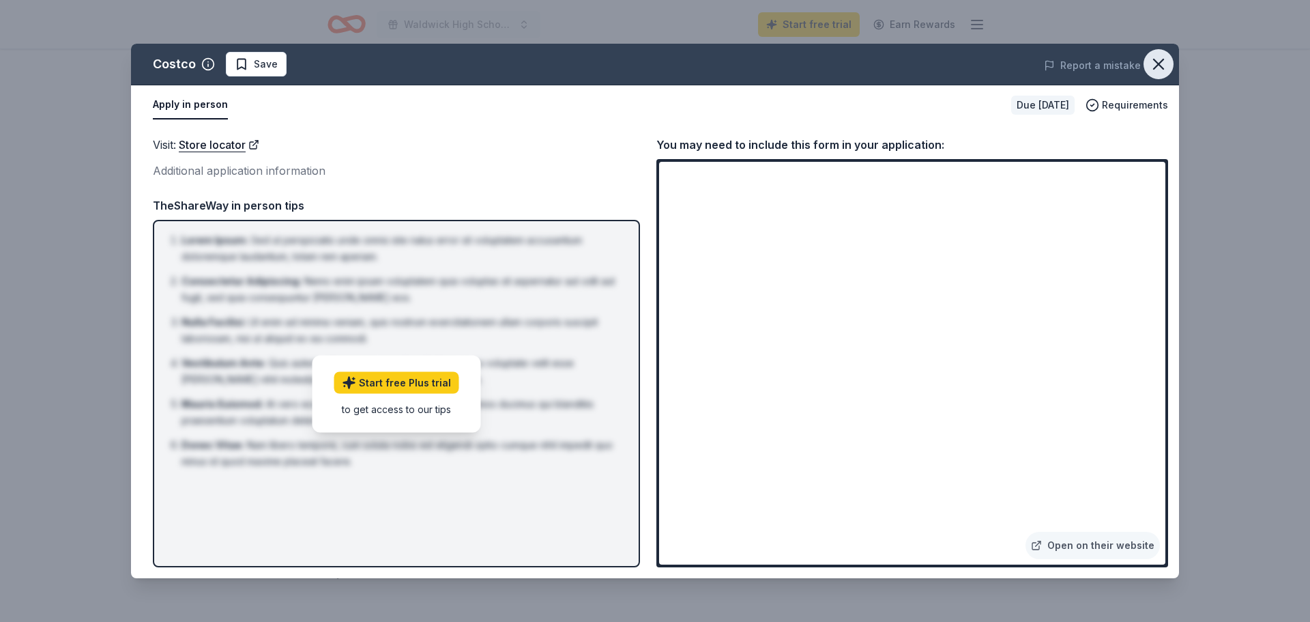
click at [1155, 66] on icon "button" at bounding box center [1158, 64] width 19 height 19
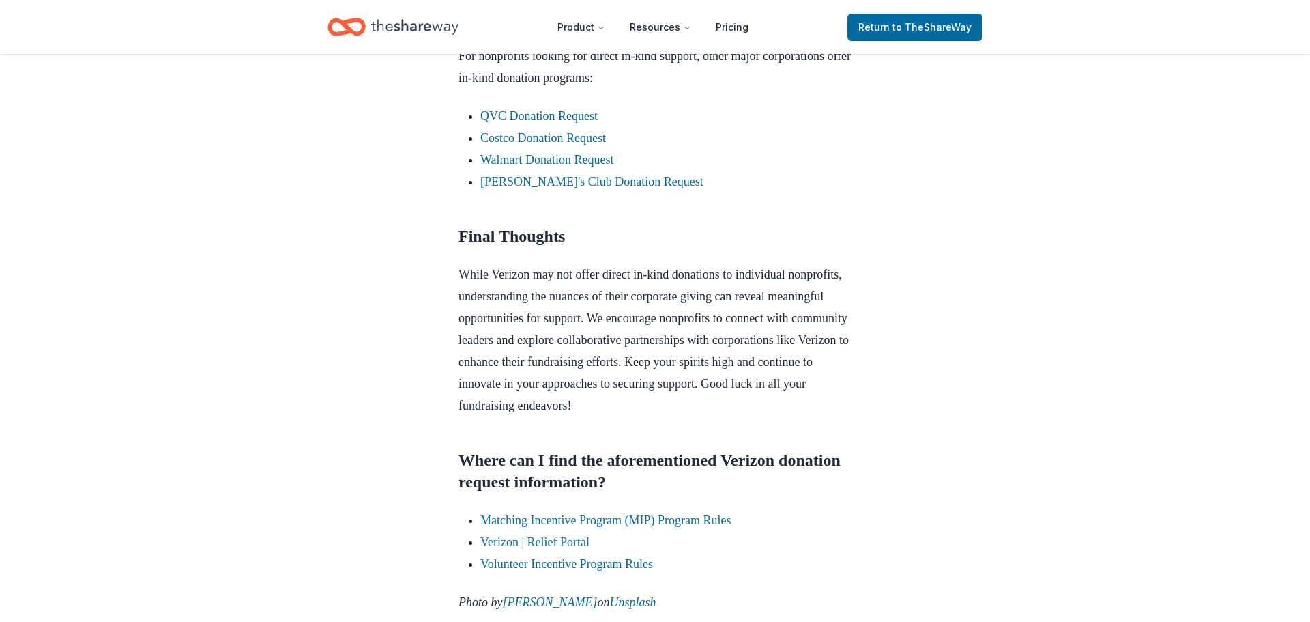
scroll to position [1402, 0]
click at [600, 166] on link "Walmart Donation Request" at bounding box center [547, 160] width 134 height 14
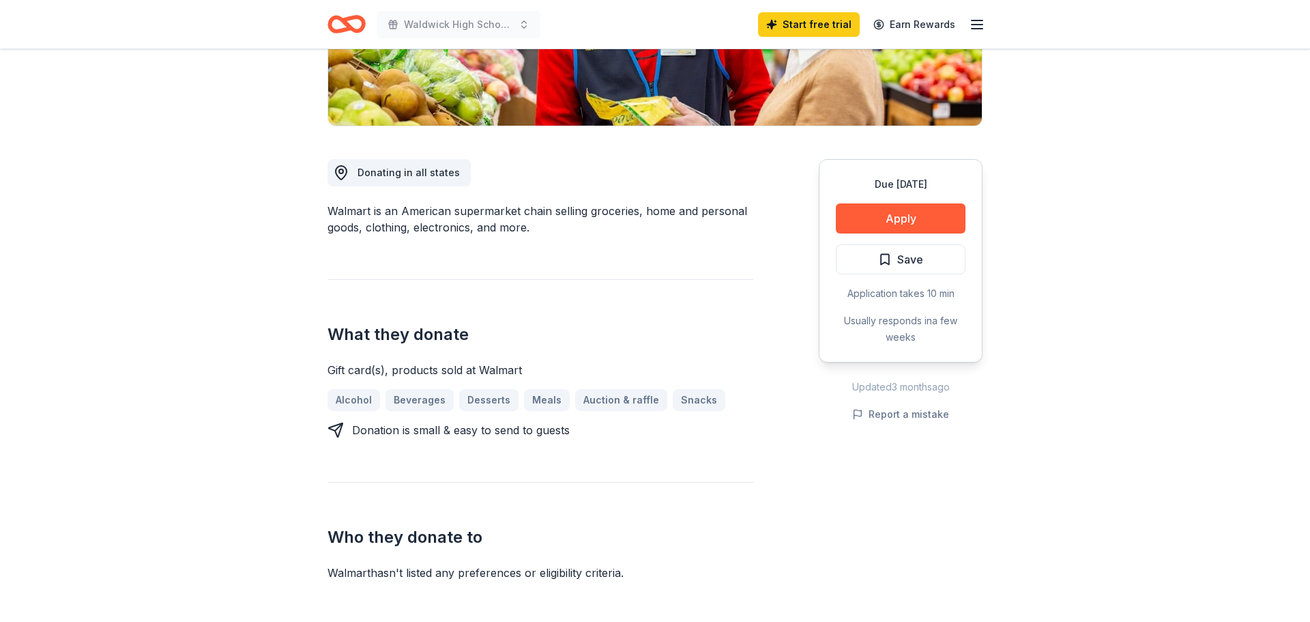
scroll to position [328, 0]
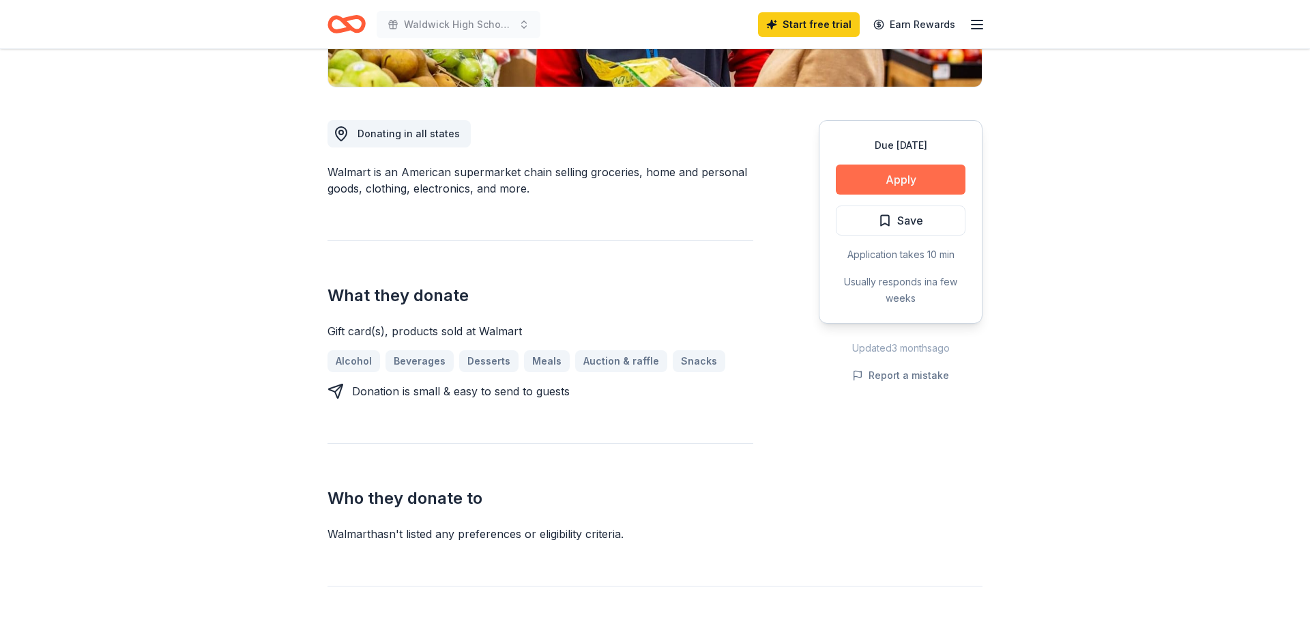
click at [903, 182] on button "Apply" at bounding box center [901, 179] width 130 height 30
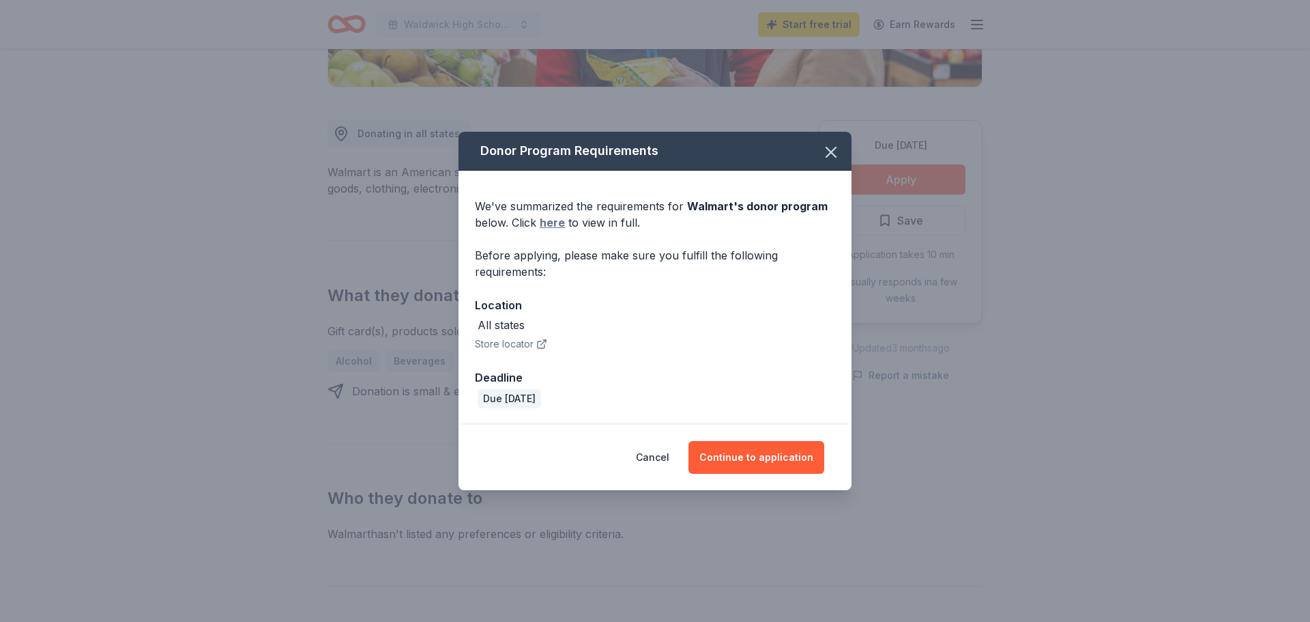
click at [549, 221] on link "here" at bounding box center [552, 222] width 25 height 16
click at [781, 460] on button "Continue to application" at bounding box center [756, 457] width 136 height 33
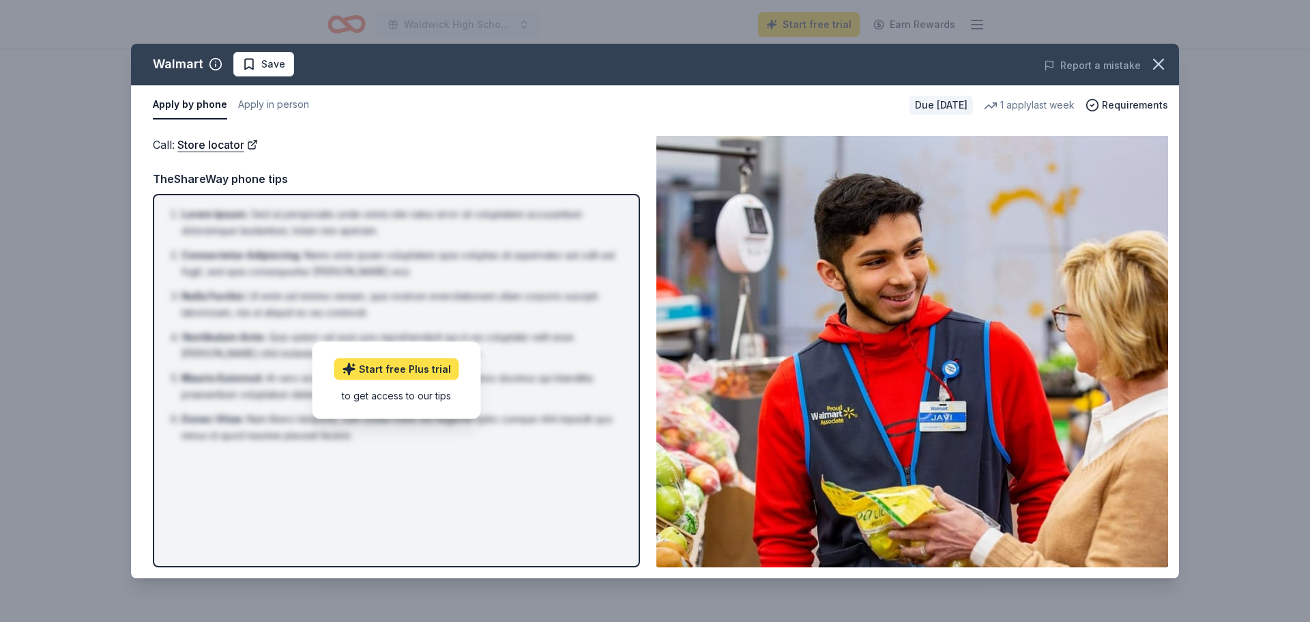
click at [410, 373] on link "Start free Plus trial" at bounding box center [396, 369] width 125 height 22
click at [1157, 68] on icon "button" at bounding box center [1158, 64] width 19 height 19
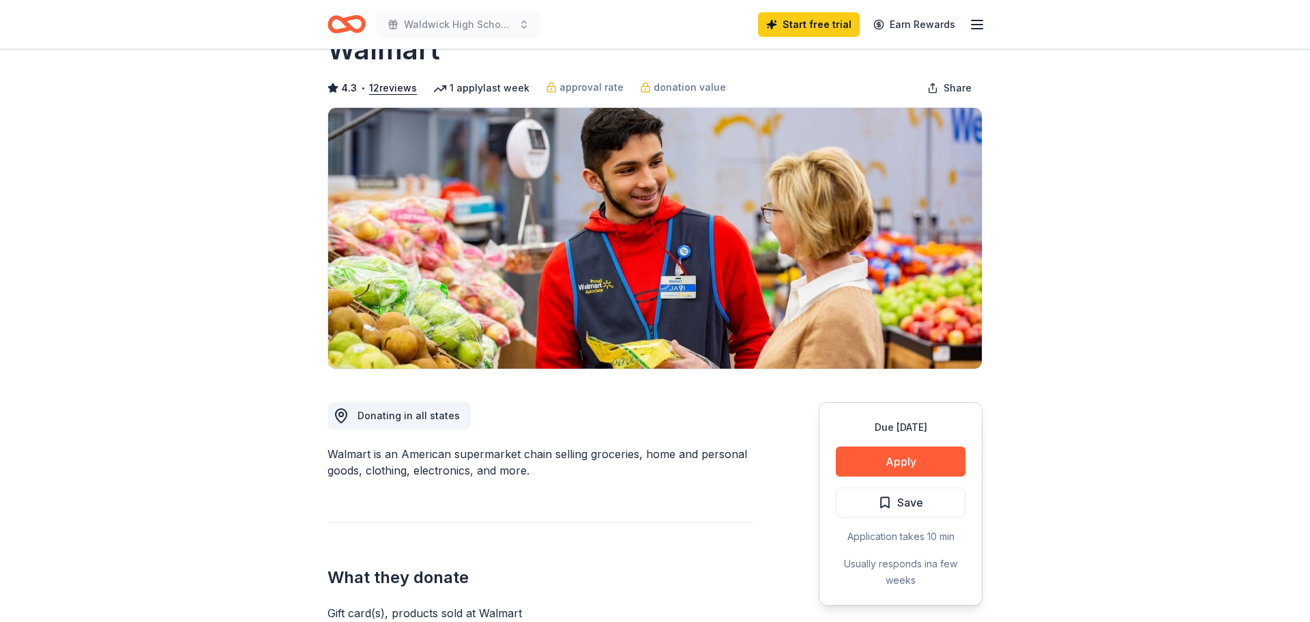
scroll to position [0, 0]
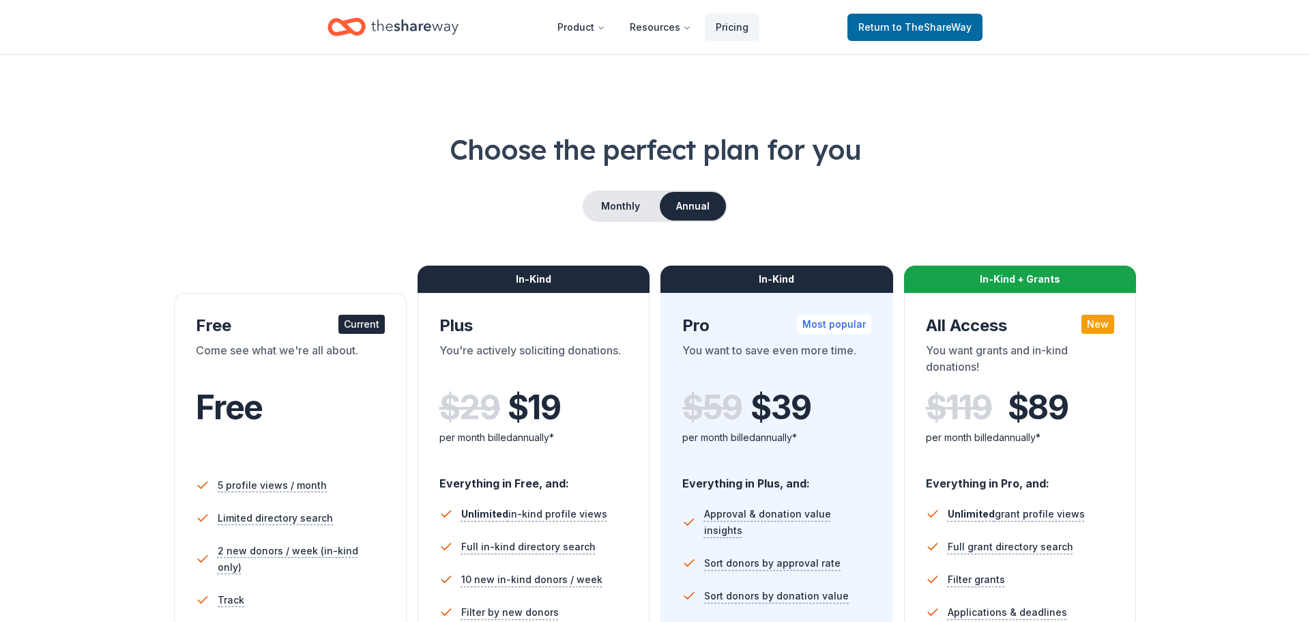
click at [130, 330] on div "Choose the perfect plan for you Monthly Annual Free Current Come see what we're…" at bounding box center [655, 463] width 1201 height 667
click at [281, 348] on div "Come see what we're all about." at bounding box center [290, 361] width 189 height 38
click at [930, 32] on span "to TheShareWay" at bounding box center [932, 27] width 79 height 12
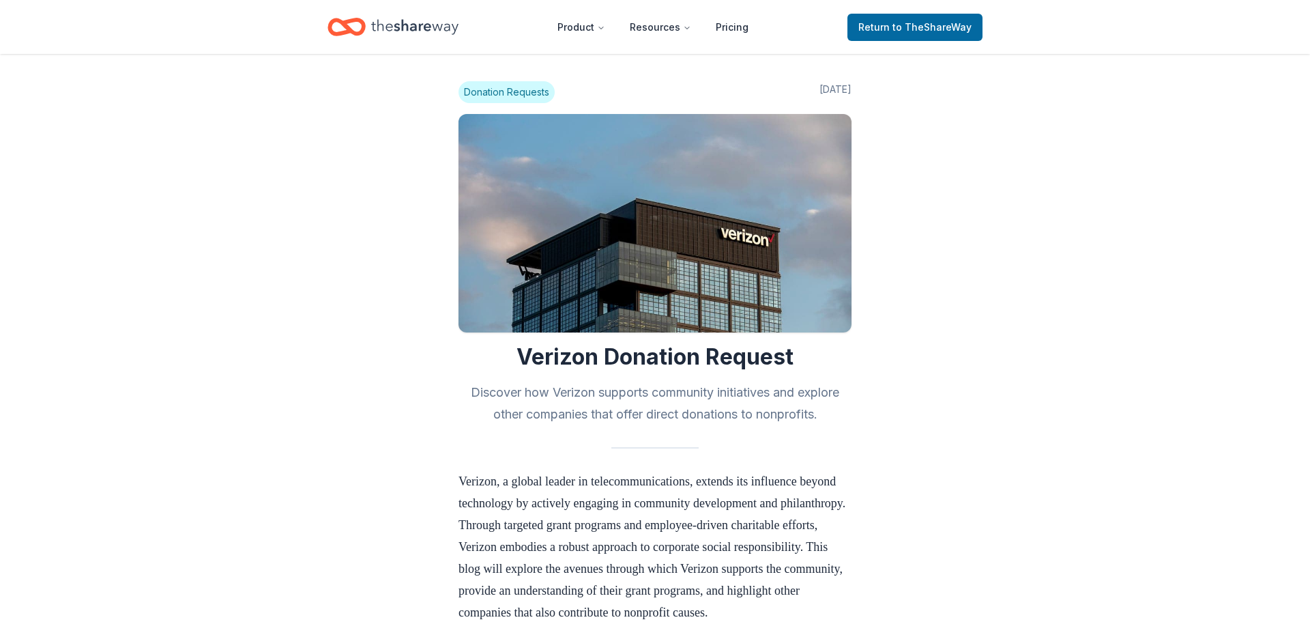
scroll to position [1399, 0]
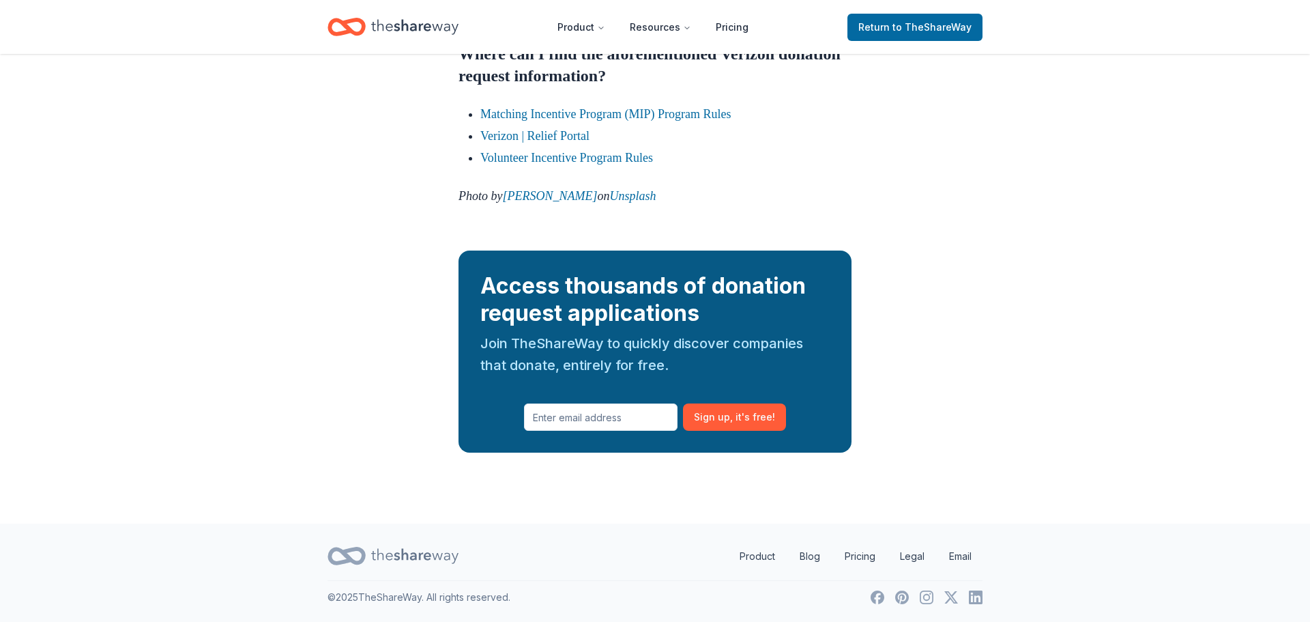
scroll to position [1917, 0]
